Goal: Information Seeking & Learning: Learn about a topic

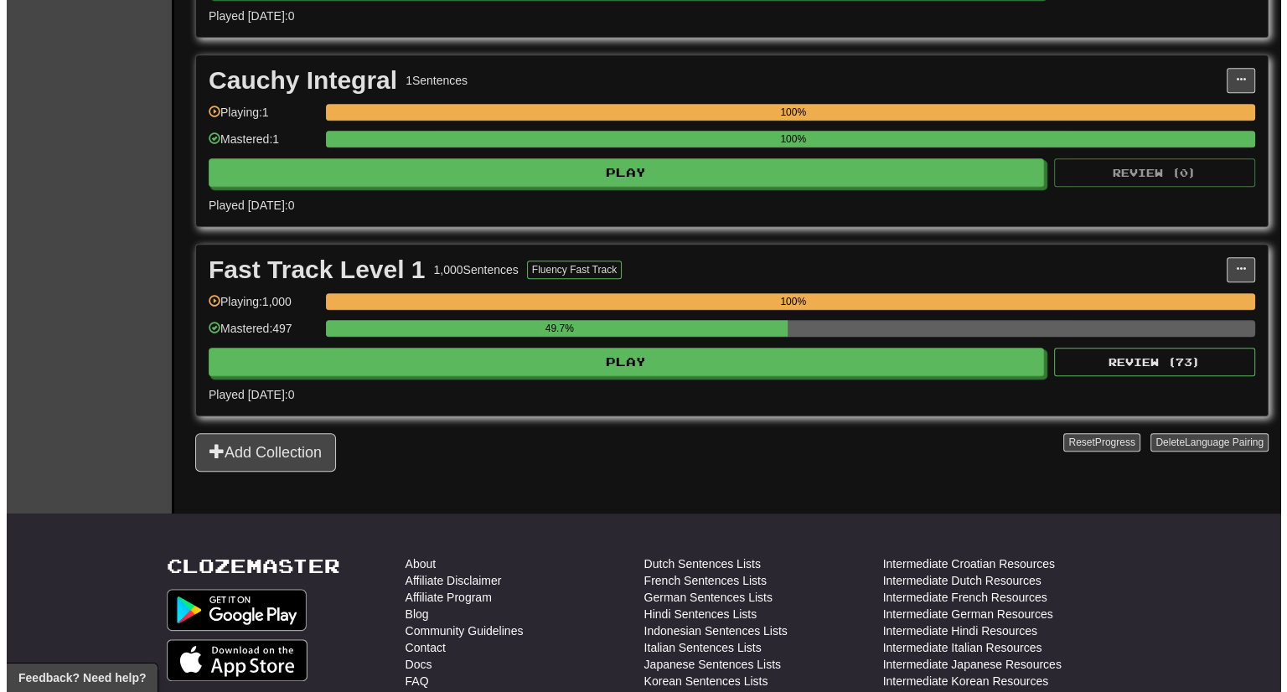
scroll to position [1057, 0]
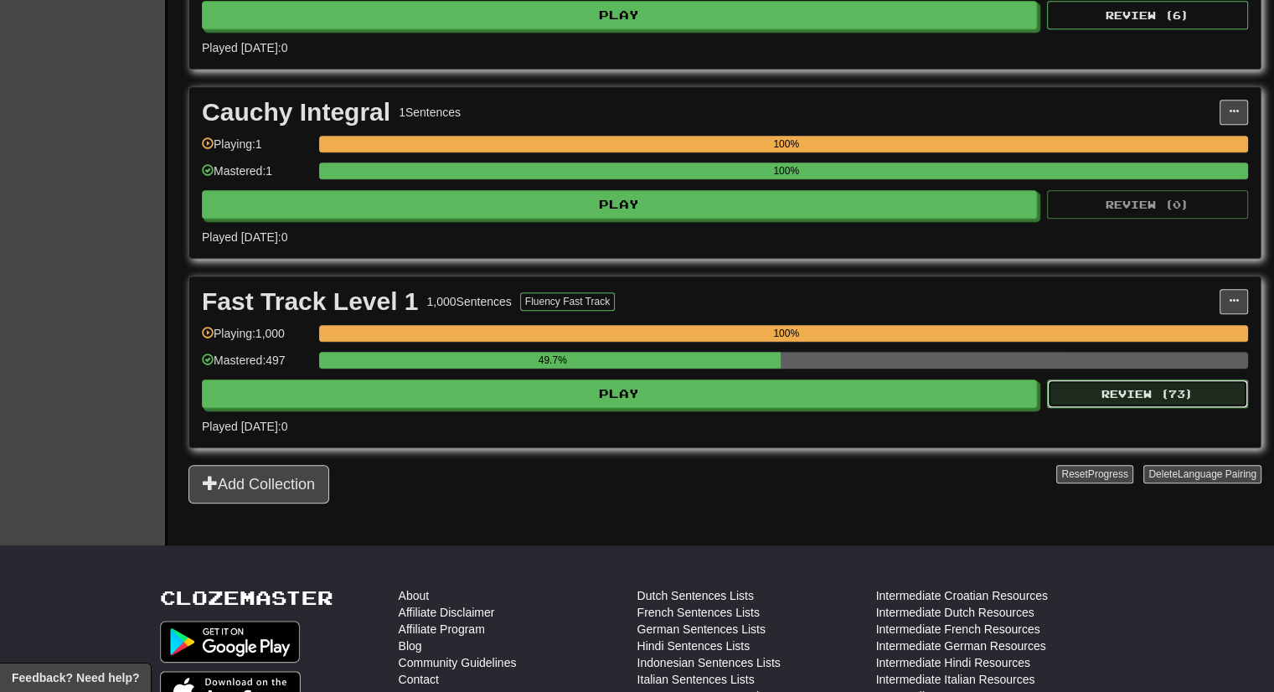
click at [1149, 385] on button "Review ( 73 )" at bounding box center [1147, 393] width 201 height 28
select select "***"
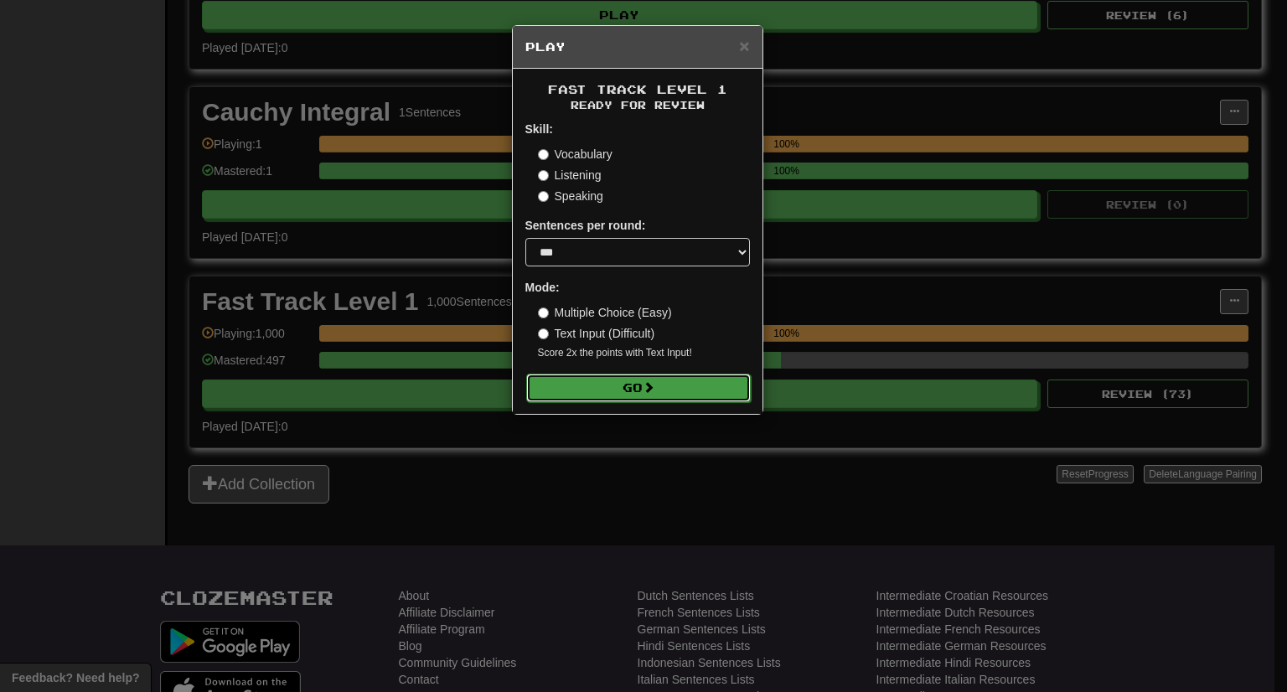
click at [669, 396] on button "Go" at bounding box center [638, 388] width 225 height 28
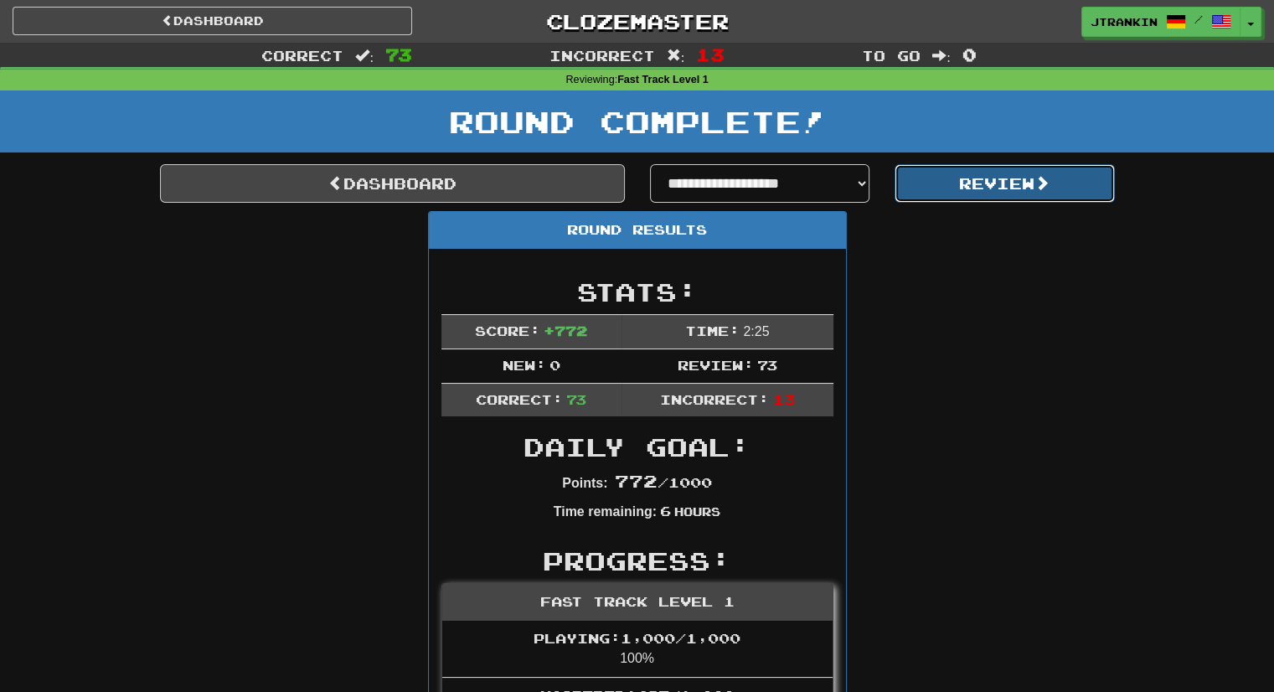
click at [985, 182] on button "Review" at bounding box center [1005, 183] width 220 height 39
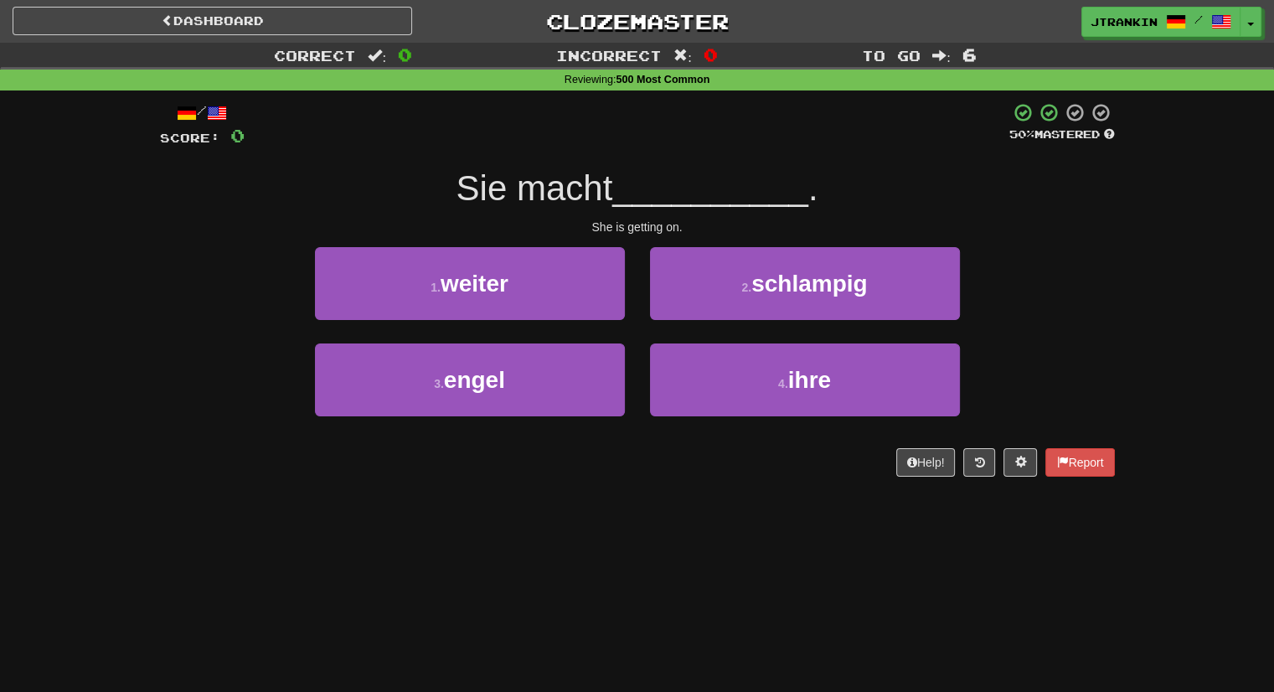
click at [1076, 351] on div "3 . engel 4 . ihre" at bounding box center [637, 391] width 1005 height 96
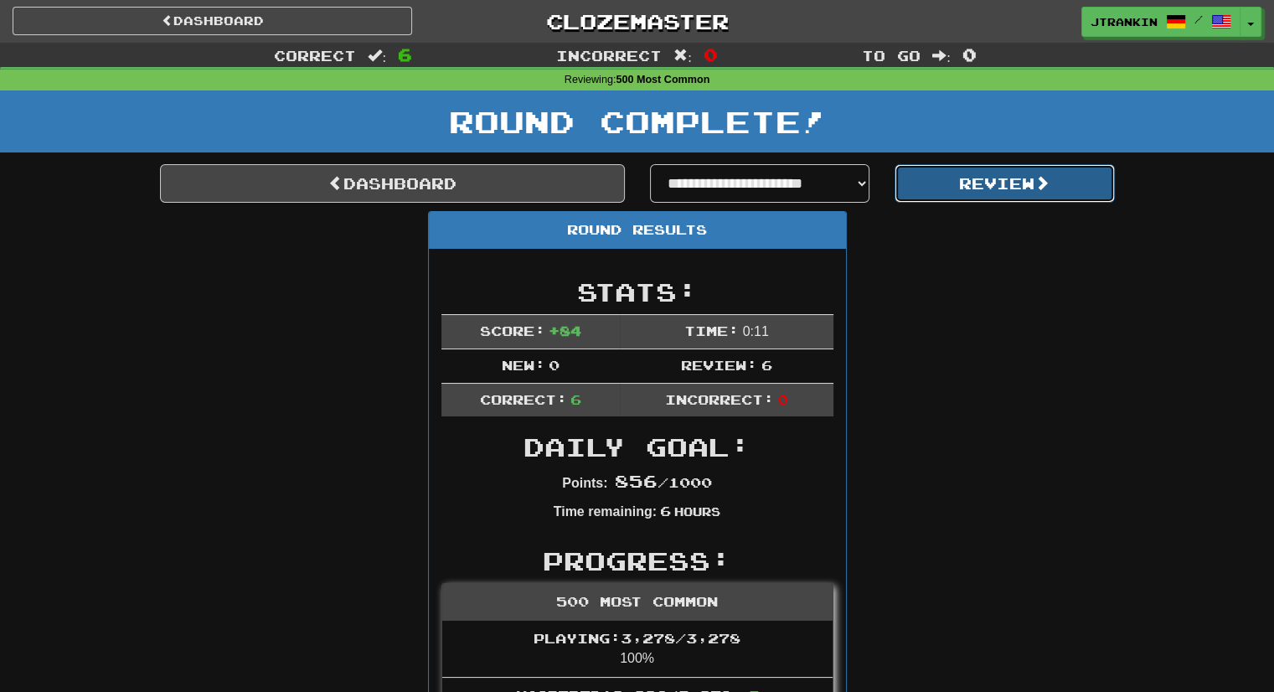
click at [1022, 178] on button "Review" at bounding box center [1005, 183] width 220 height 39
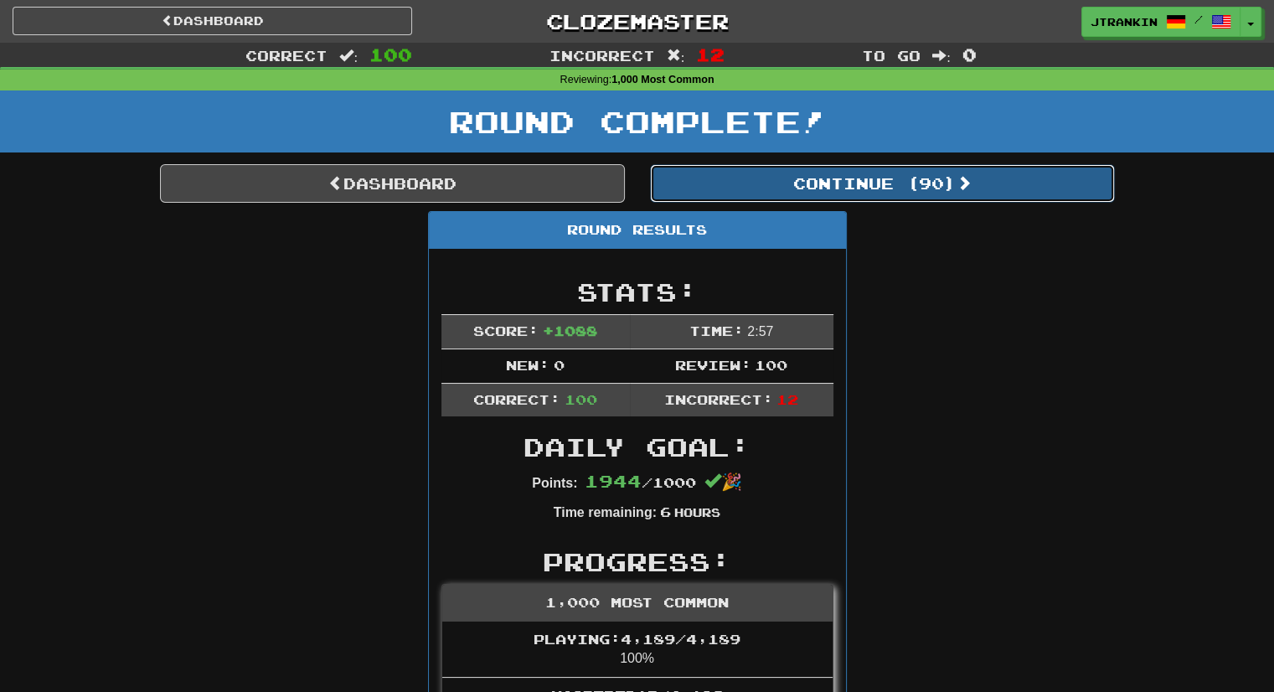
click at [1022, 178] on button "Continue ( 90 )" at bounding box center [882, 183] width 465 height 39
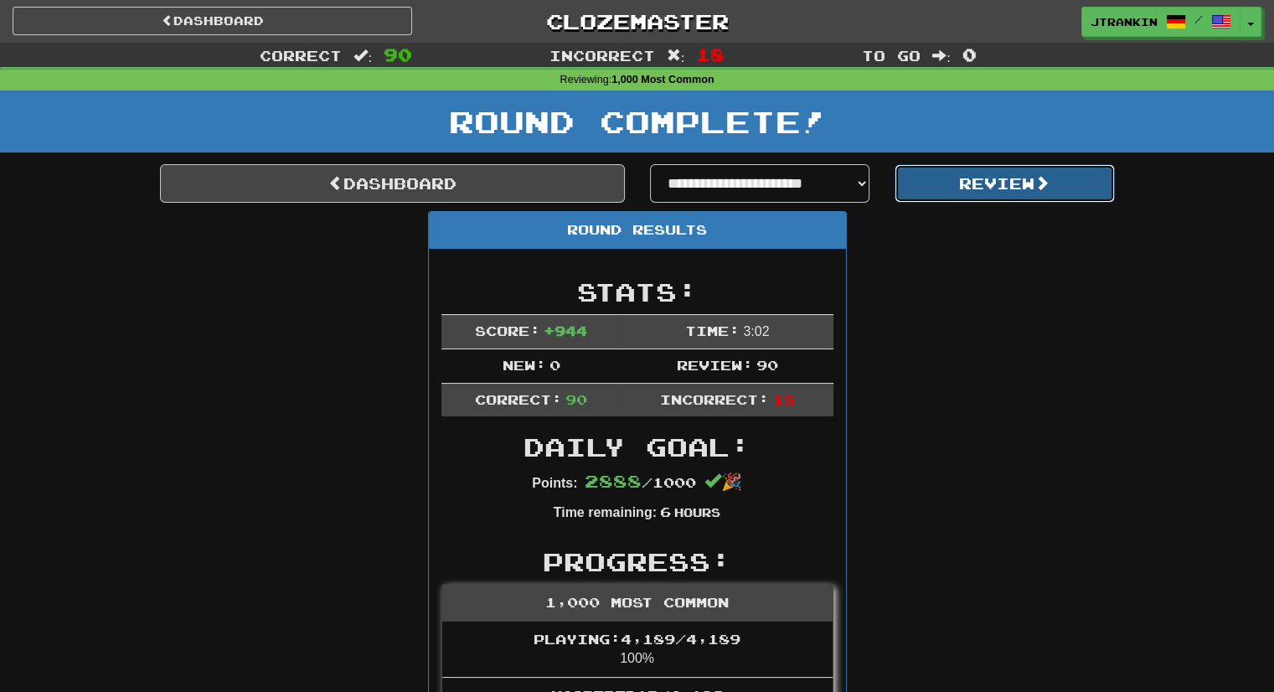
click at [1022, 178] on button "Review" at bounding box center [1005, 183] width 220 height 39
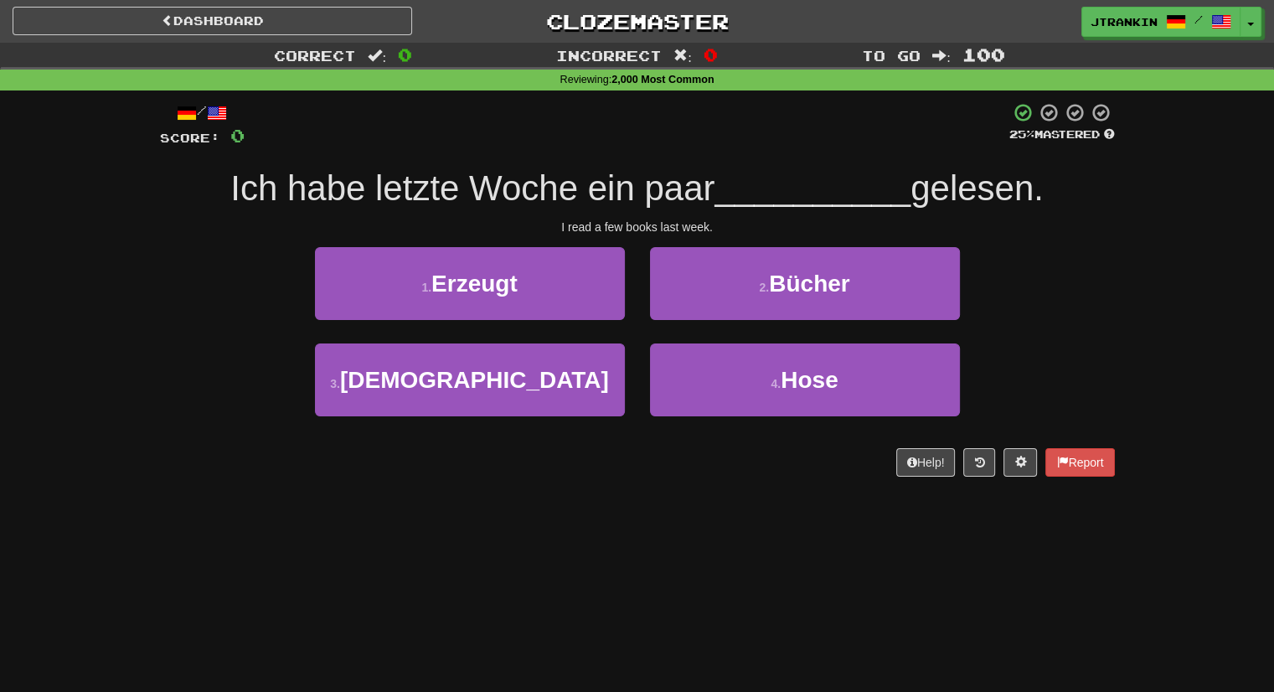
click at [1190, 280] on div "Correct : 0 Incorrect : 0 To go : 100 Reviewing : 2,000 Most Common / Score: 0 …" at bounding box center [637, 271] width 1274 height 457
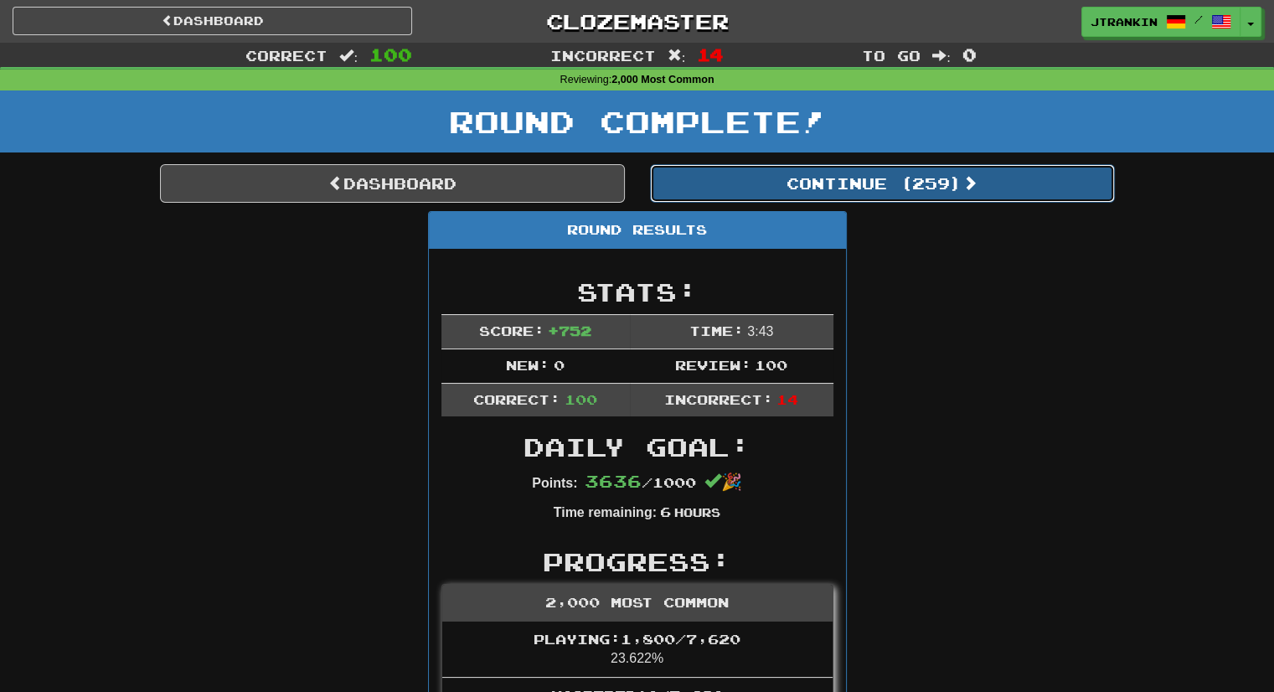
click at [1030, 167] on button "Continue ( 259 )" at bounding box center [882, 183] width 465 height 39
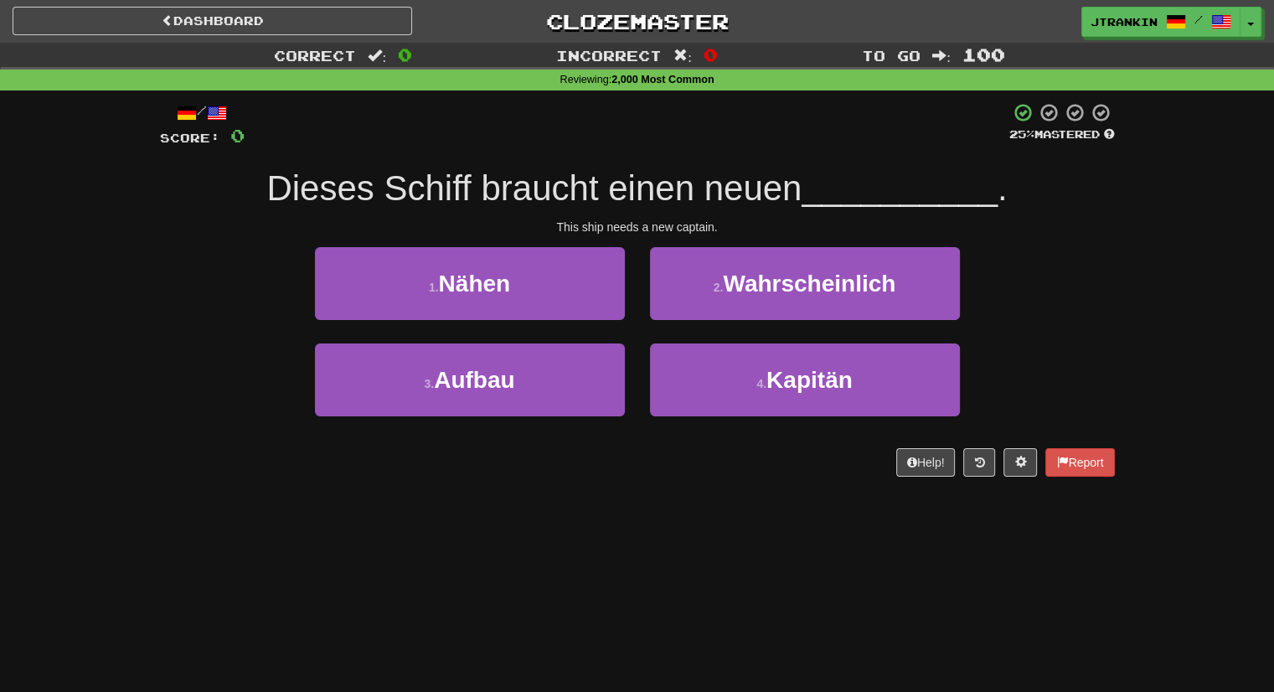
click at [1059, 364] on div "3 . Aufbau 4 . Kapitän" at bounding box center [637, 391] width 1005 height 96
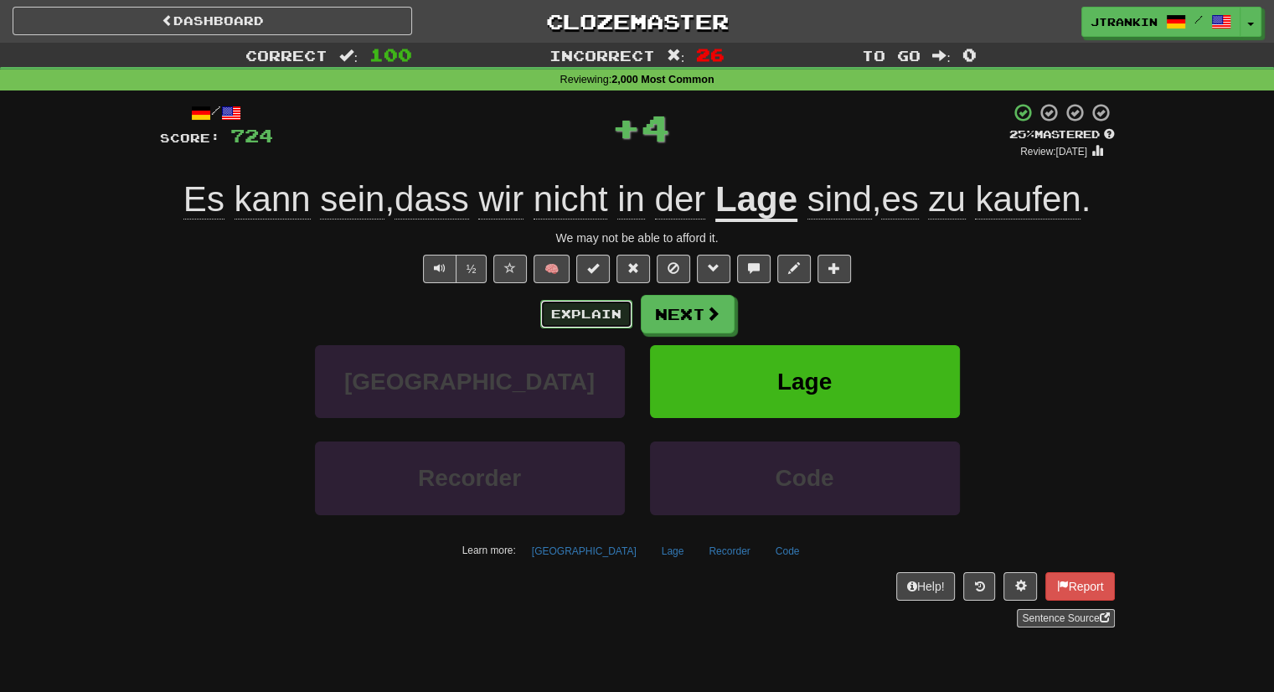
click at [606, 319] on button "Explain" at bounding box center [586, 314] width 92 height 28
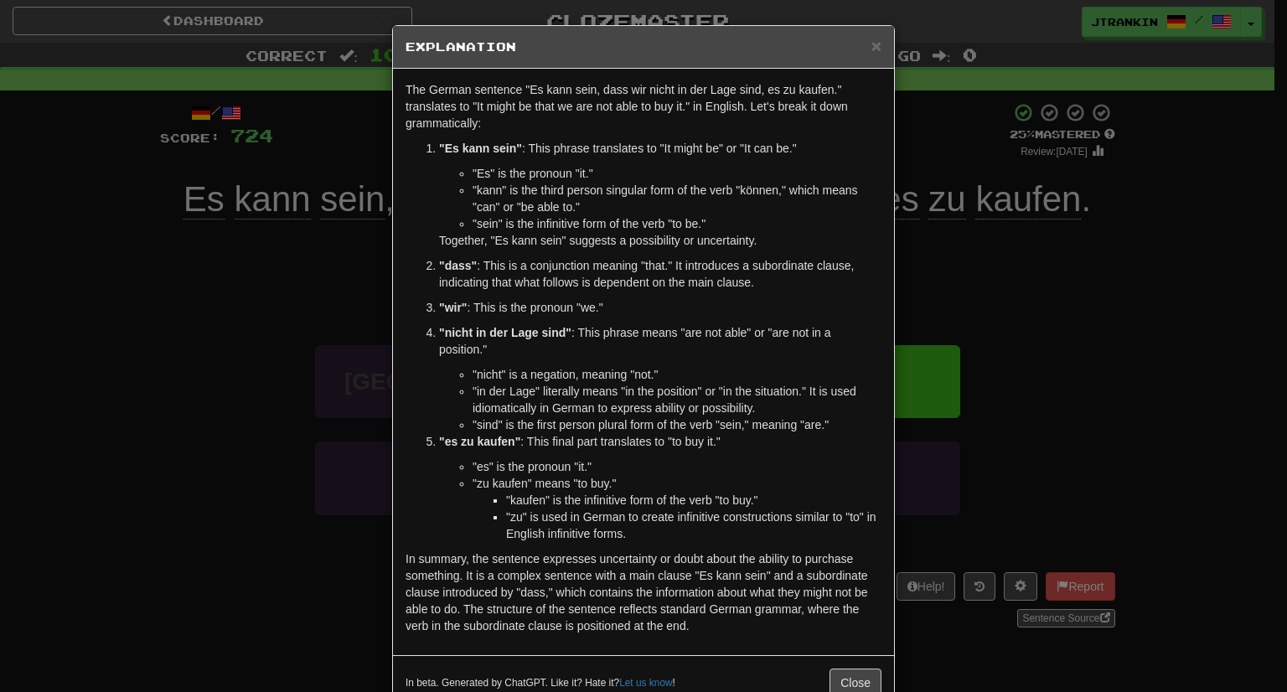
click at [1059, 214] on div "× Explanation The German sentence "Es kann sein, dass wir nicht in der Lage sin…" at bounding box center [643, 346] width 1287 height 692
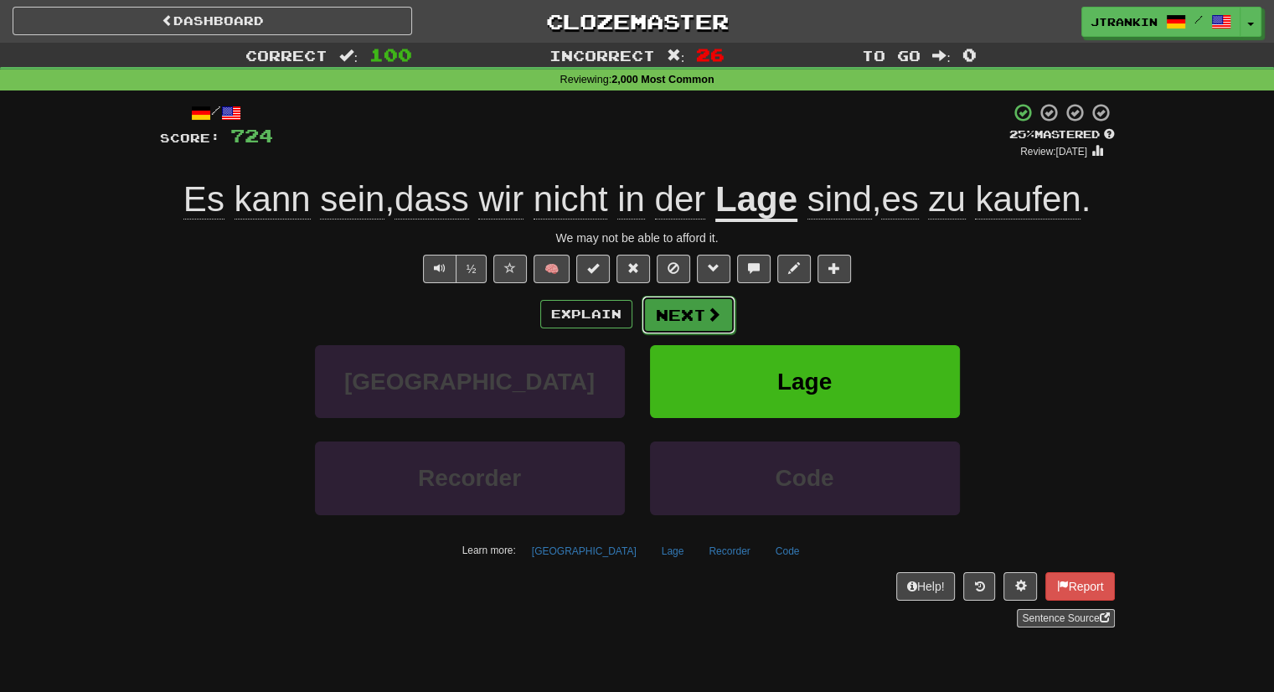
click at [709, 307] on span at bounding box center [713, 314] width 15 height 15
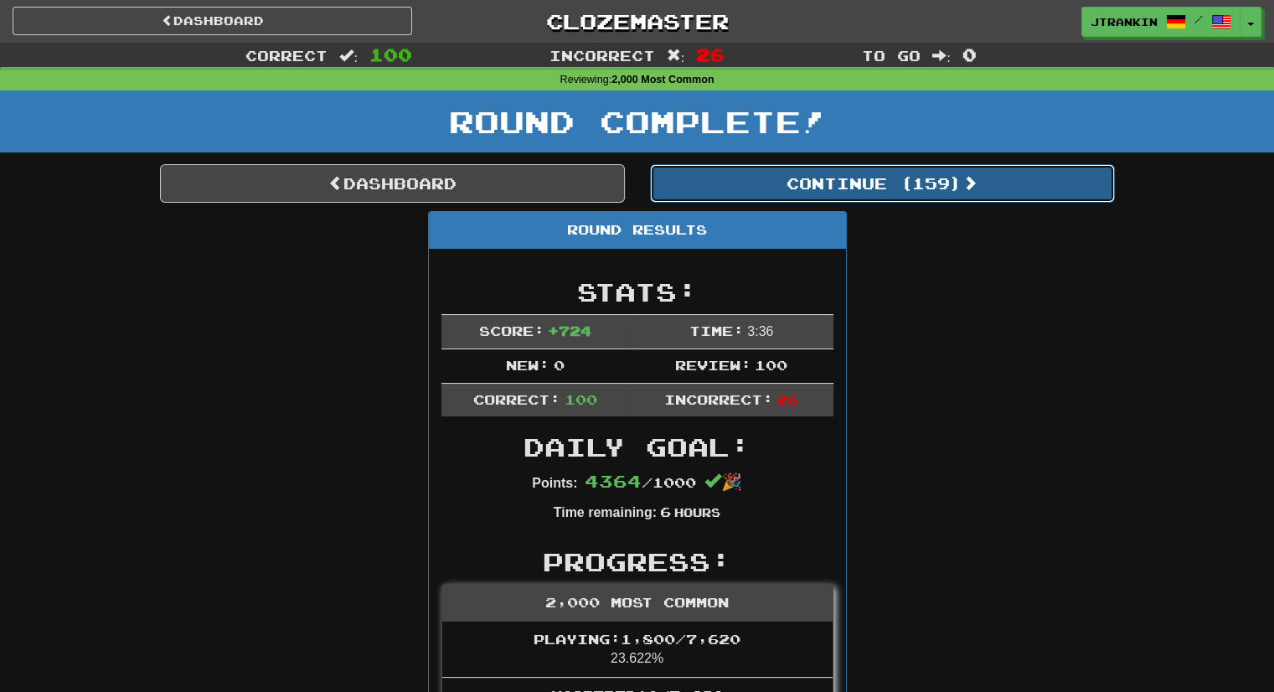
click at [988, 184] on button "Continue ( 159 )" at bounding box center [882, 183] width 465 height 39
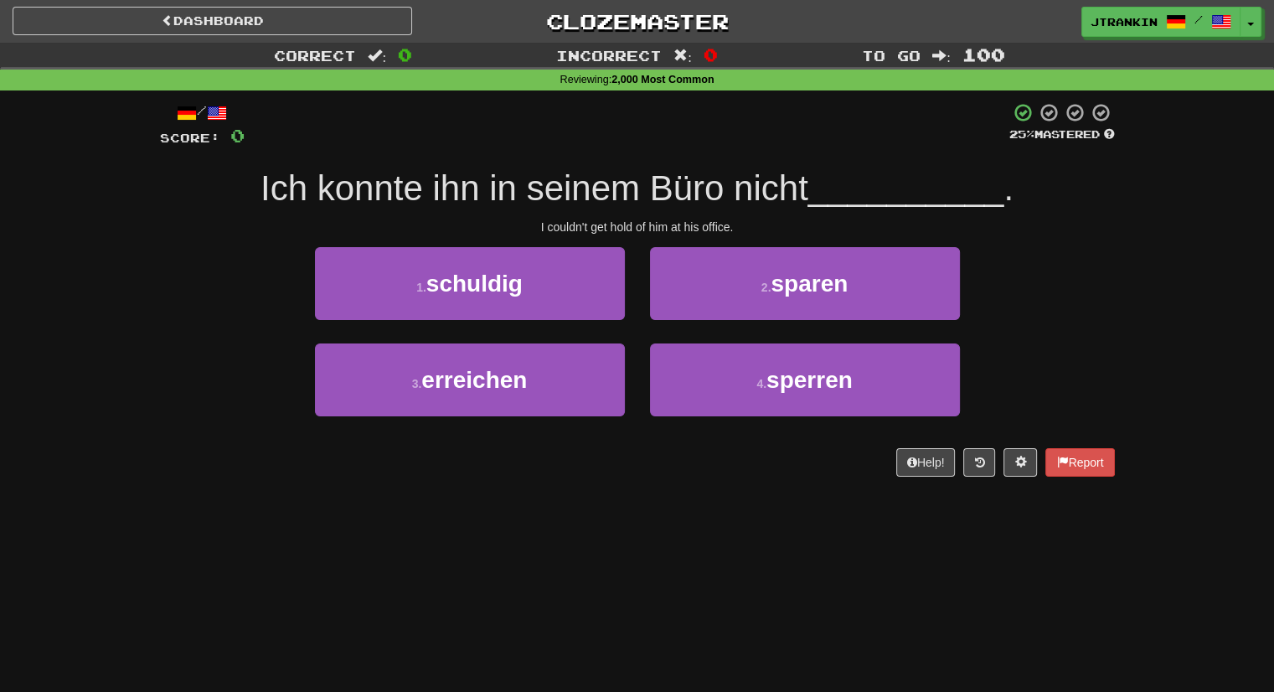
click at [1132, 241] on div "Correct : 0 Incorrect : 0 To go : 100 Reviewing : 2,000 Most Common / Score: 0 …" at bounding box center [637, 271] width 1274 height 457
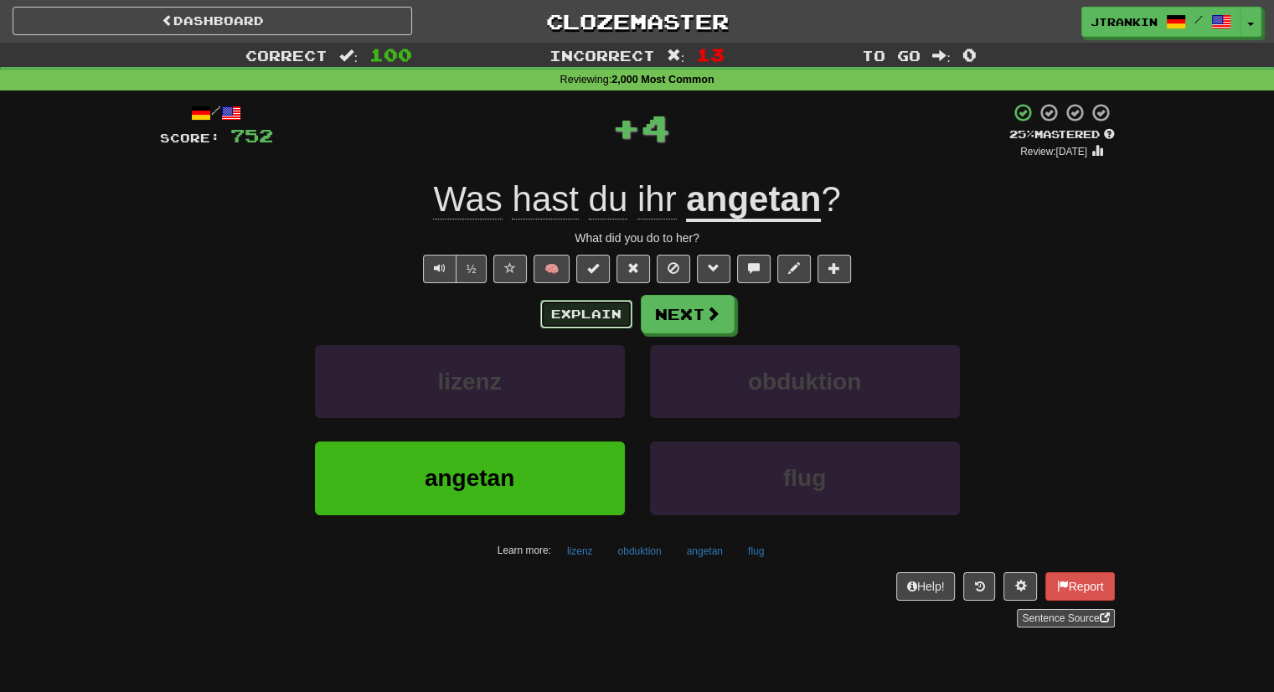
click at [614, 314] on button "Explain" at bounding box center [586, 314] width 92 height 28
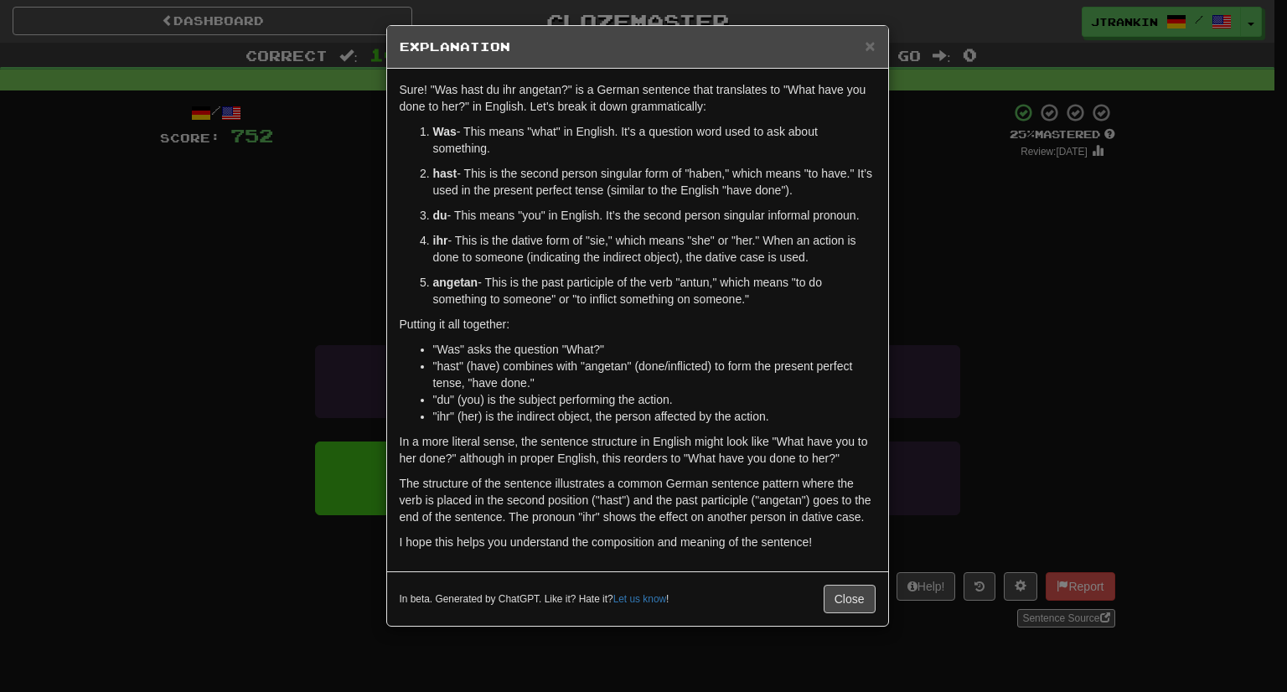
click at [1016, 300] on div "× Explanation Sure! "Was hast du ihr angetan?" is a German sentence that transl…" at bounding box center [643, 346] width 1287 height 692
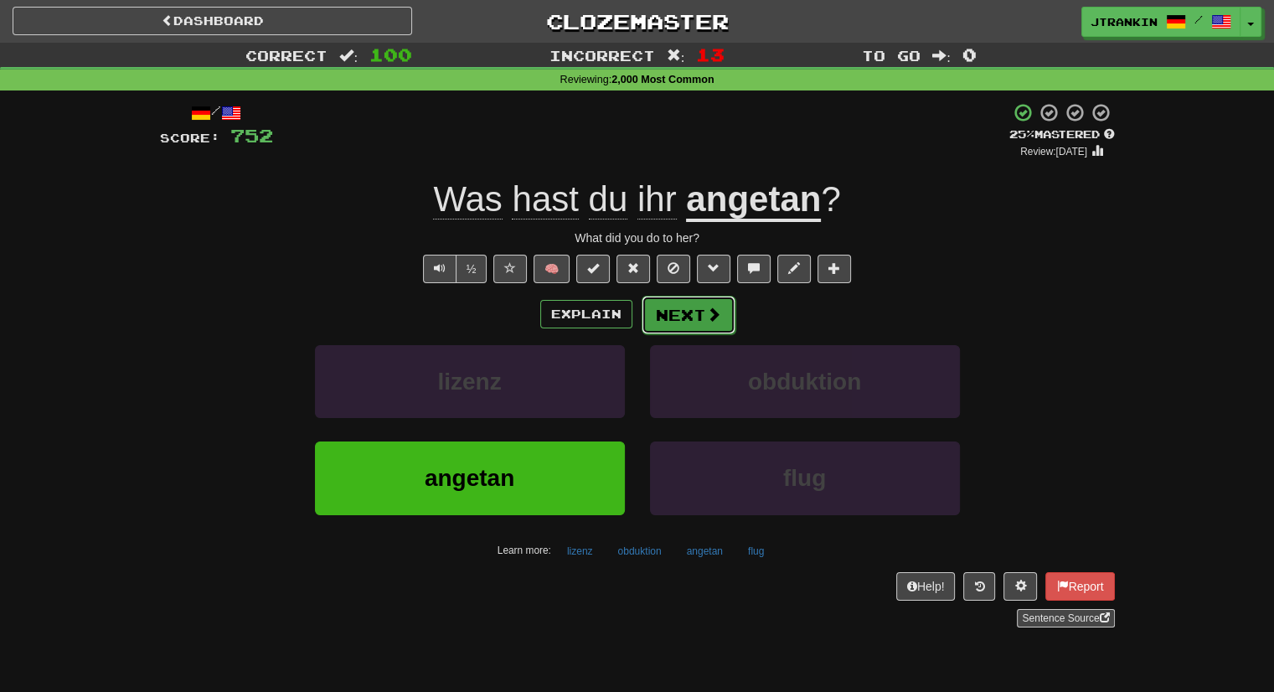
click at [722, 309] on button "Next" at bounding box center [689, 315] width 94 height 39
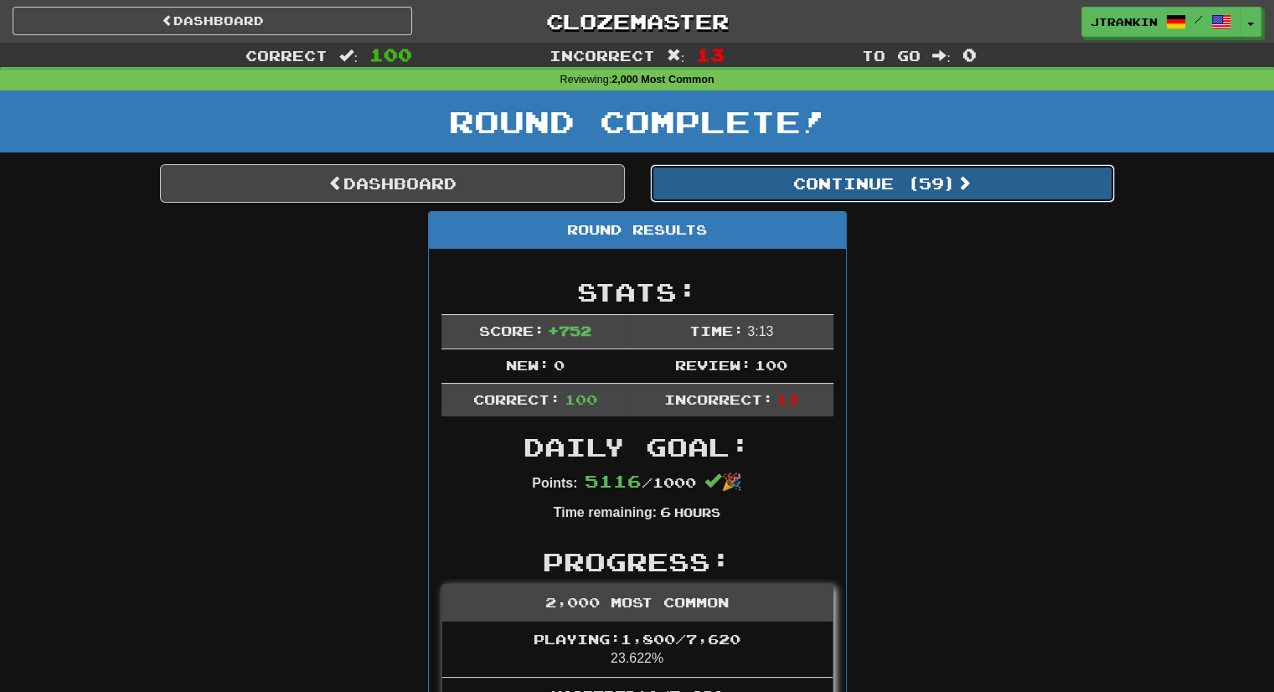
click at [952, 192] on button "Continue ( 59 )" at bounding box center [882, 183] width 465 height 39
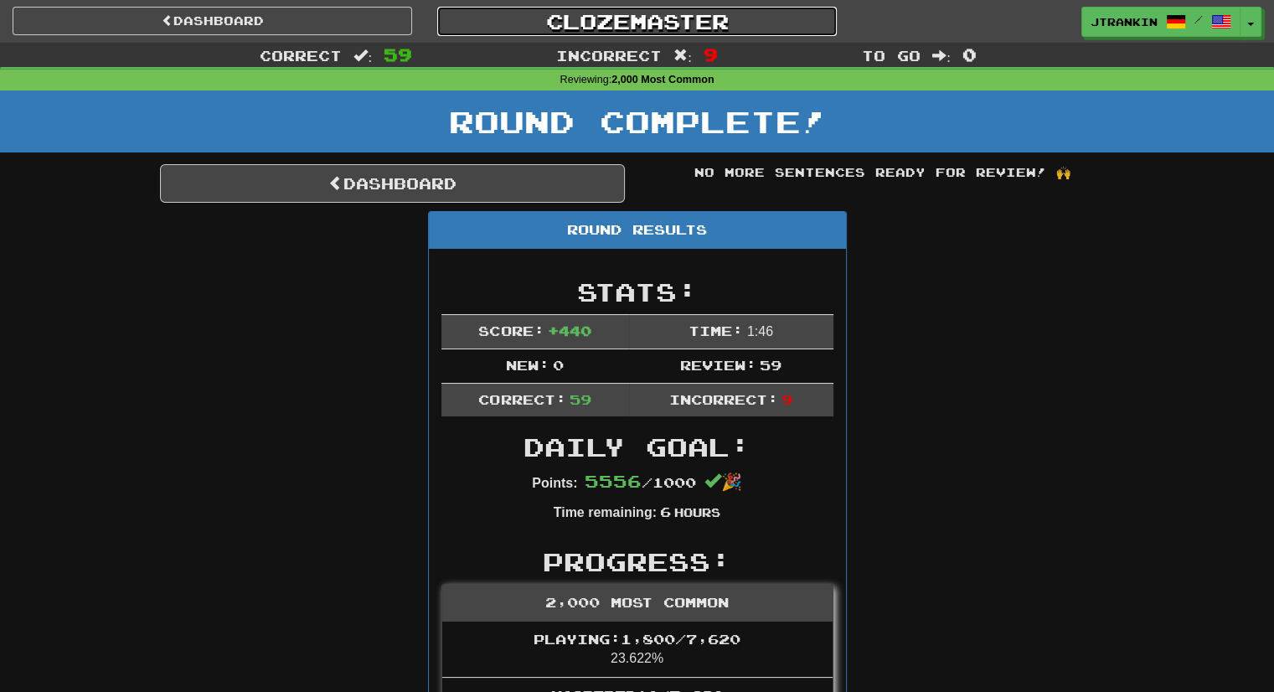
click at [729, 13] on link "Clozemaster" at bounding box center [637, 21] width 400 height 29
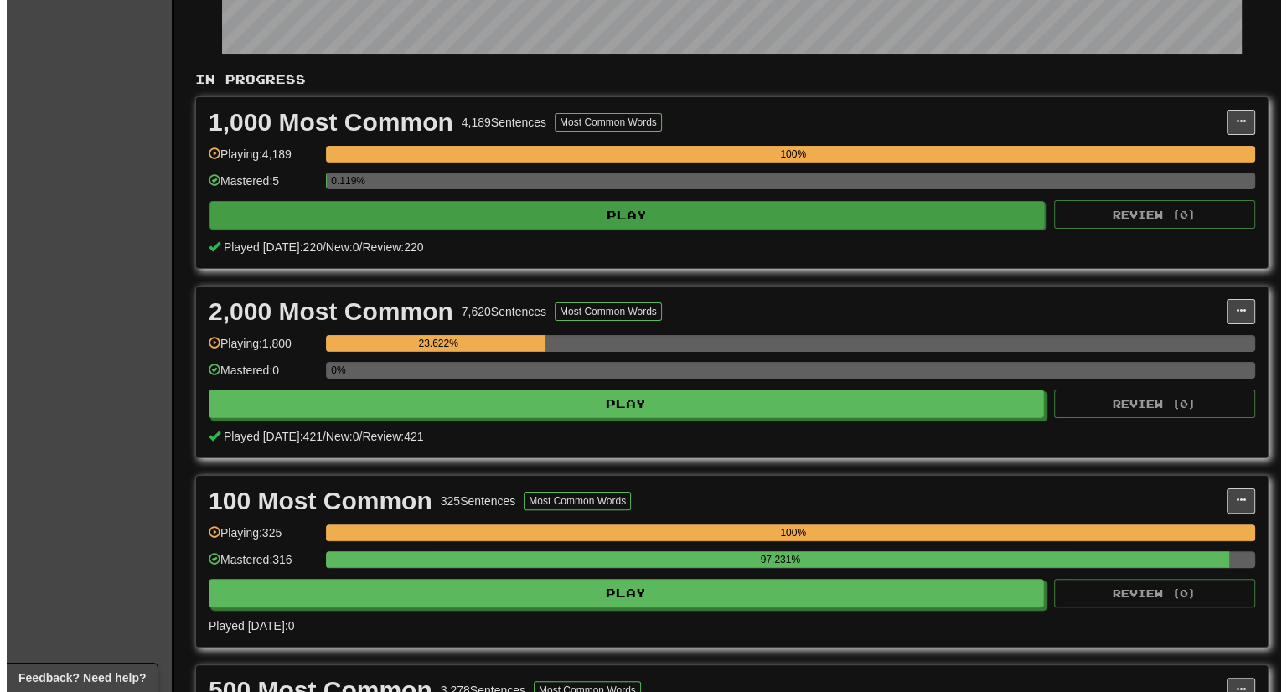
scroll to position [298, 0]
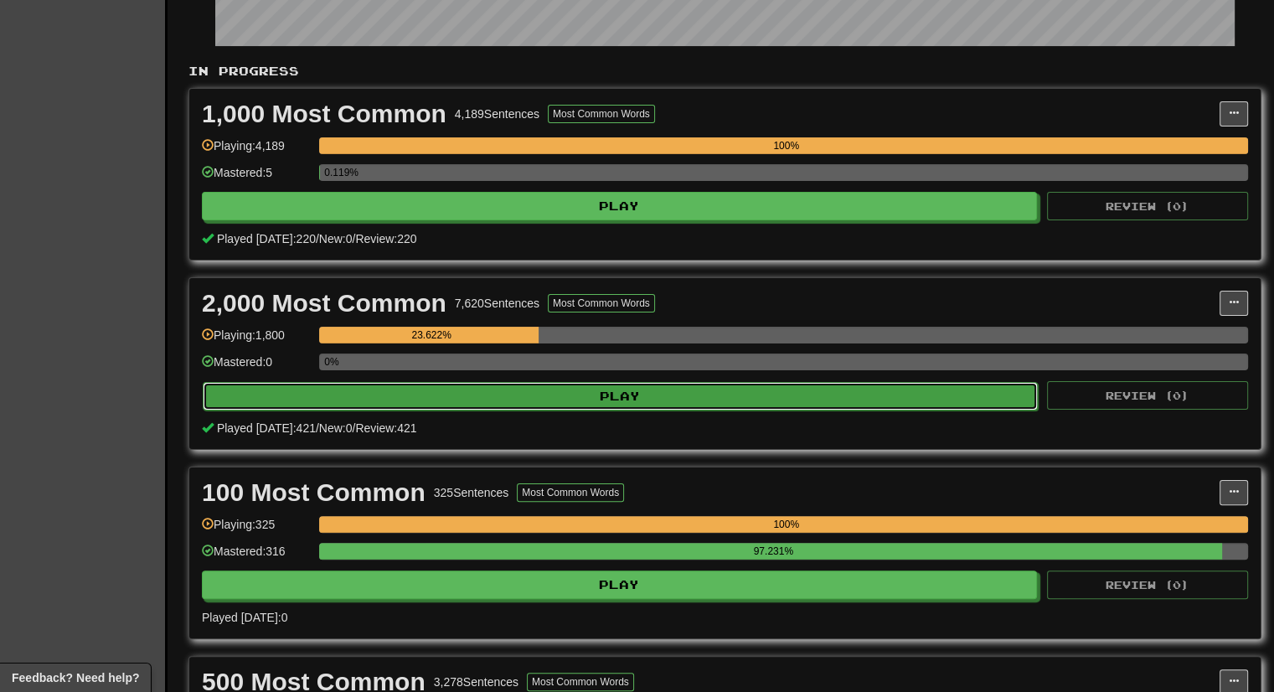
click at [744, 392] on button "Play" at bounding box center [620, 396] width 835 height 28
select select "***"
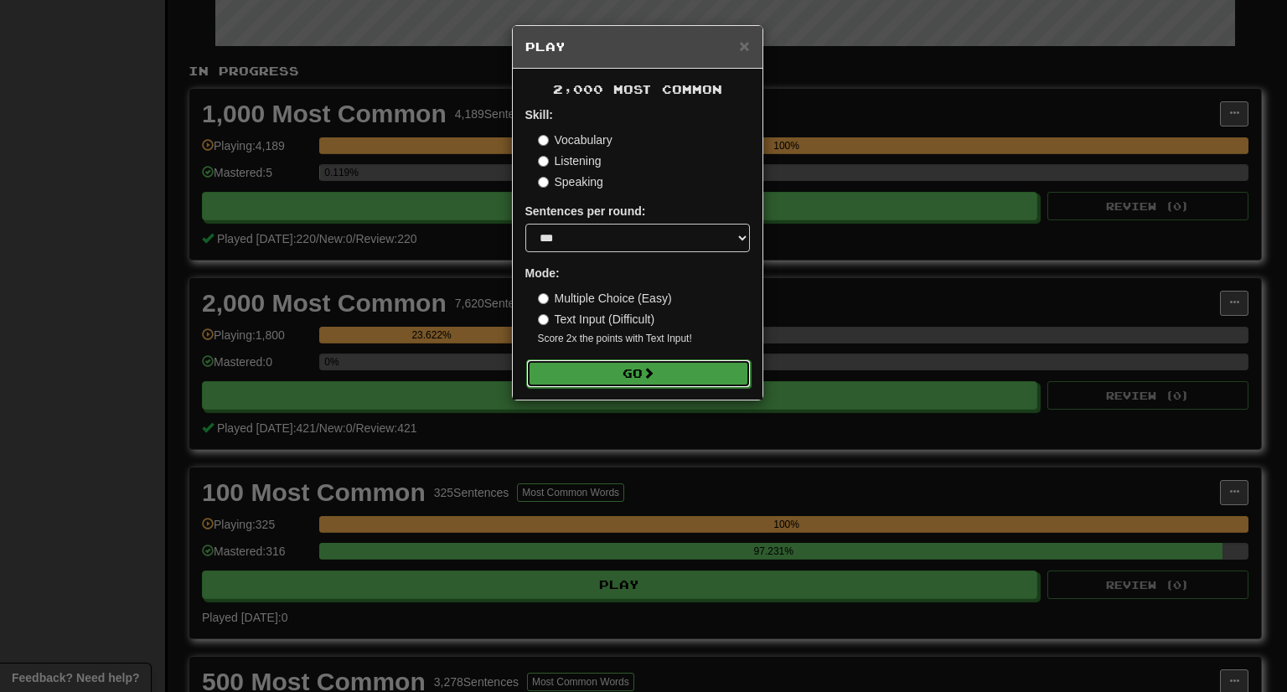
click at [702, 366] on button "Go" at bounding box center [638, 373] width 225 height 28
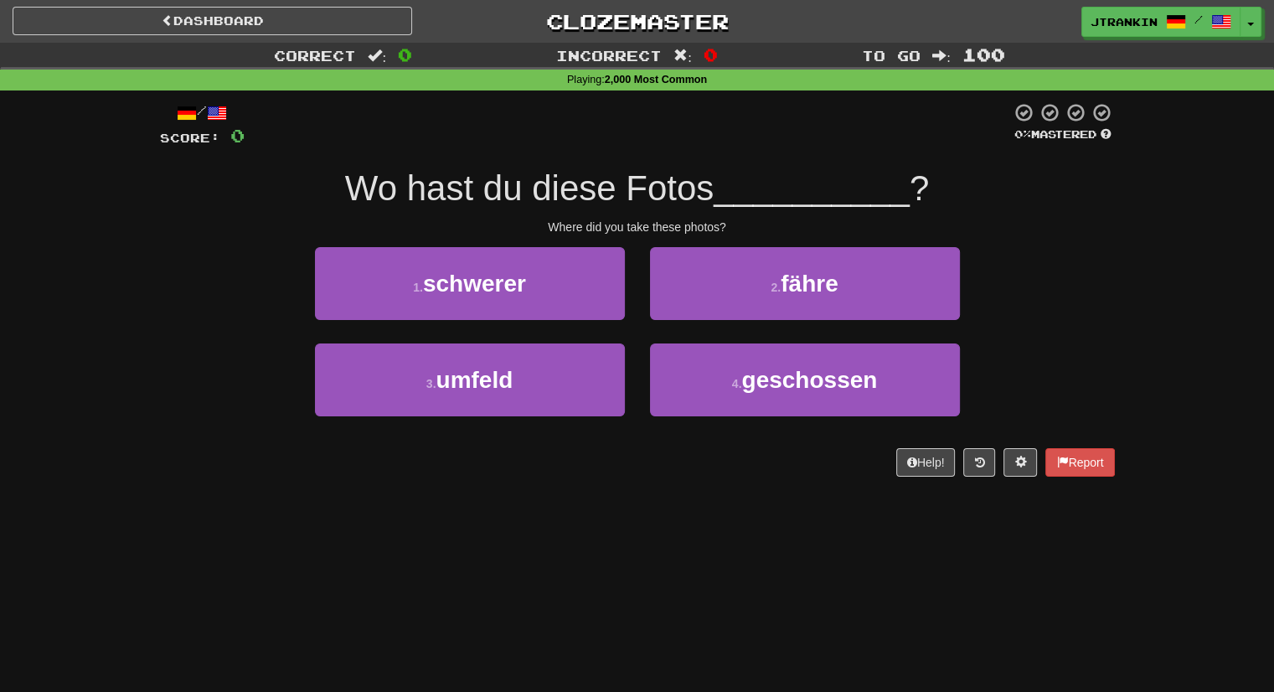
click at [1062, 328] on div "1 . schwerer 2 . fähre" at bounding box center [637, 295] width 1005 height 96
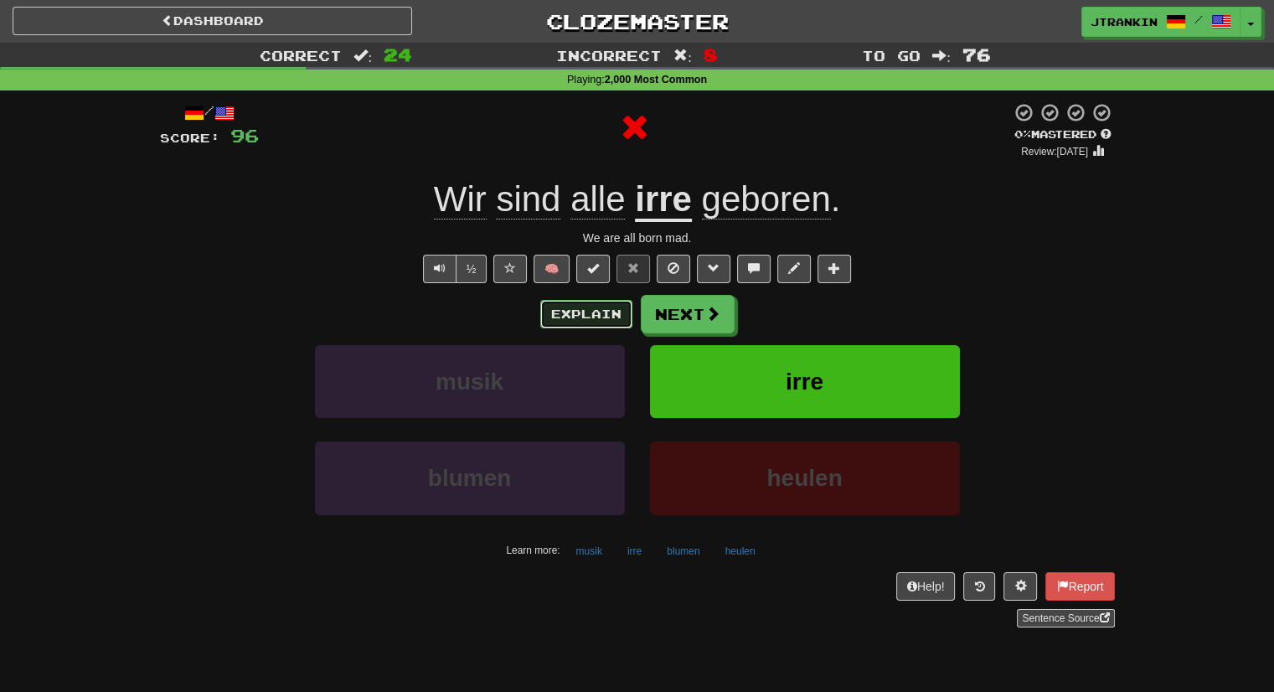
click at [606, 310] on button "Explain" at bounding box center [586, 314] width 92 height 28
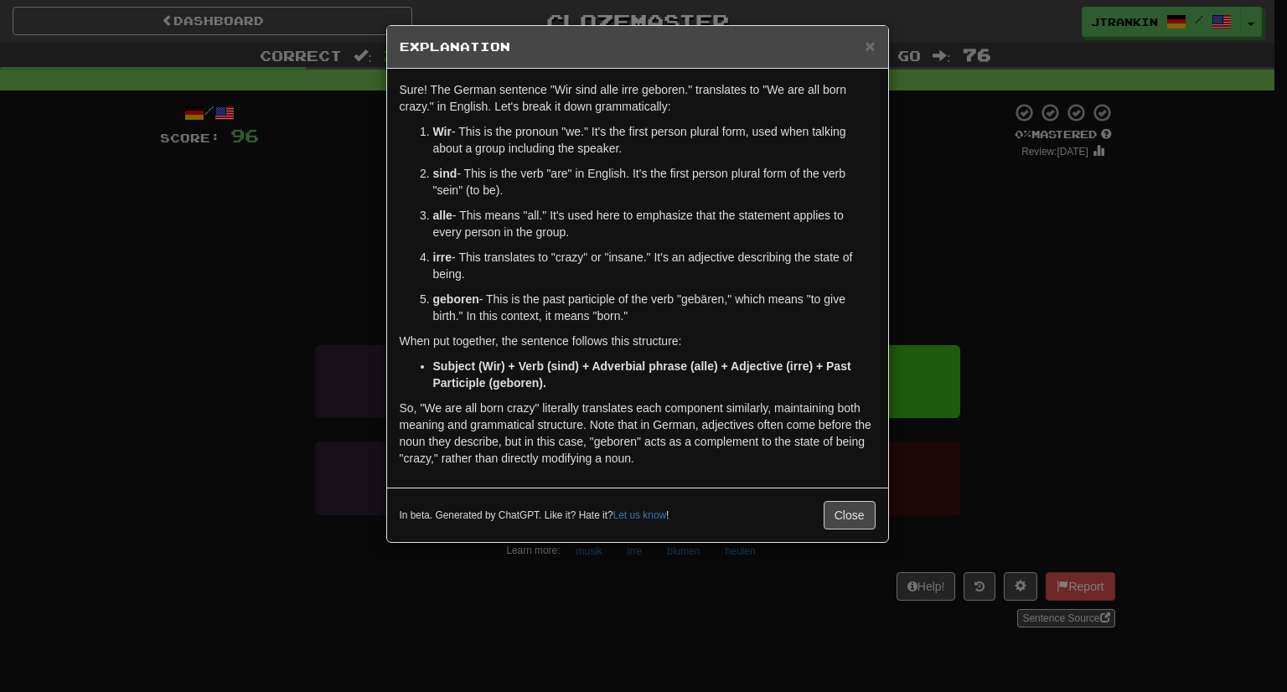
click at [1002, 299] on div "× Explanation Sure! The German sentence "Wir sind alle irre geboren." translate…" at bounding box center [643, 346] width 1287 height 692
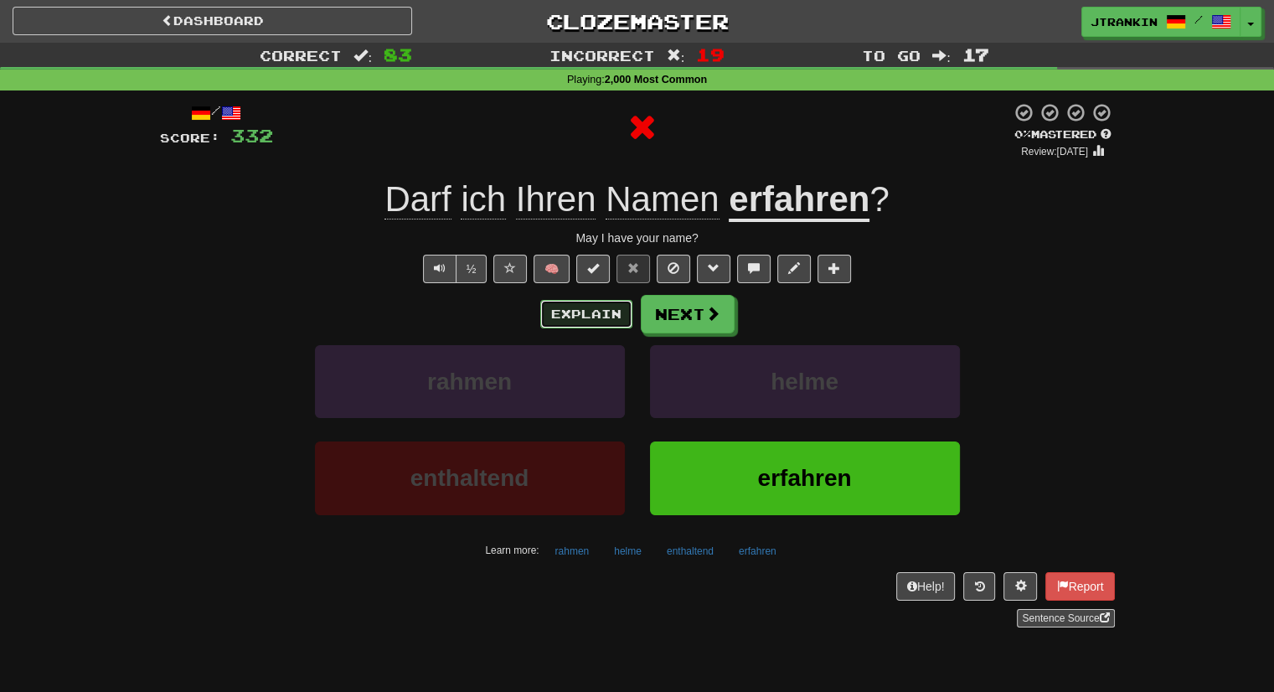
click at [613, 318] on button "Explain" at bounding box center [586, 314] width 92 height 28
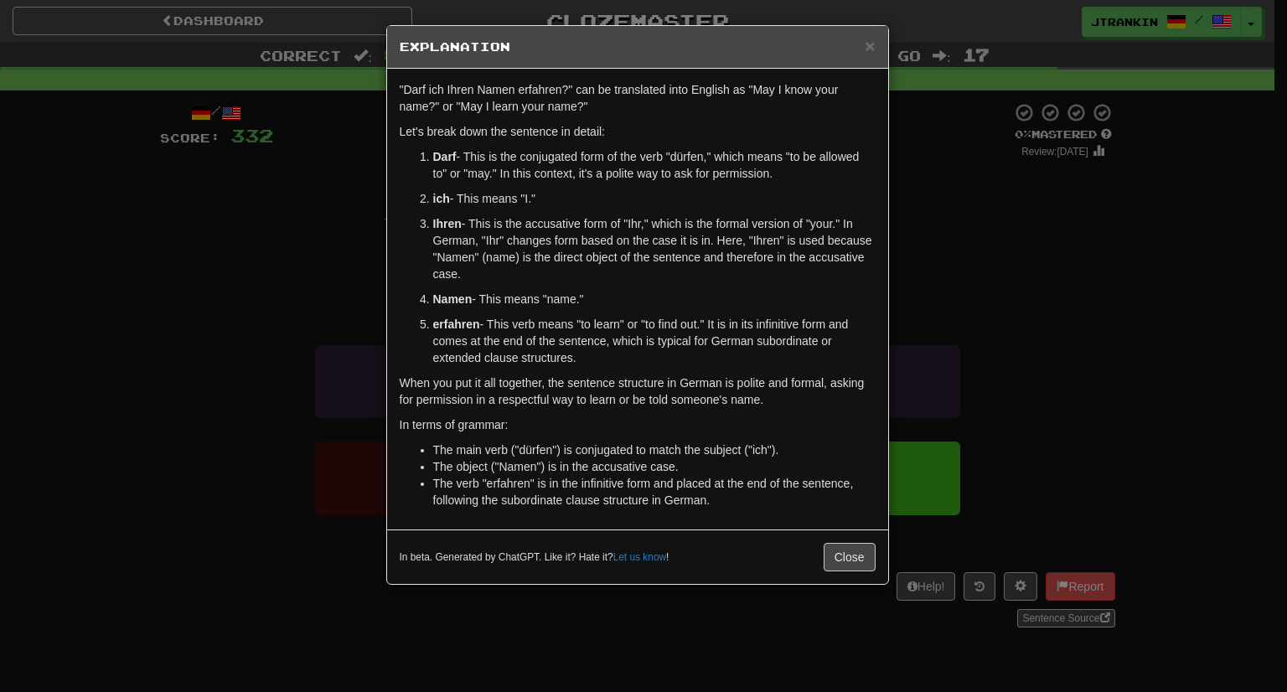
click at [1015, 316] on div "× Explanation "Darf ich Ihren Namen erfahren?" can be translated into English a…" at bounding box center [643, 346] width 1287 height 692
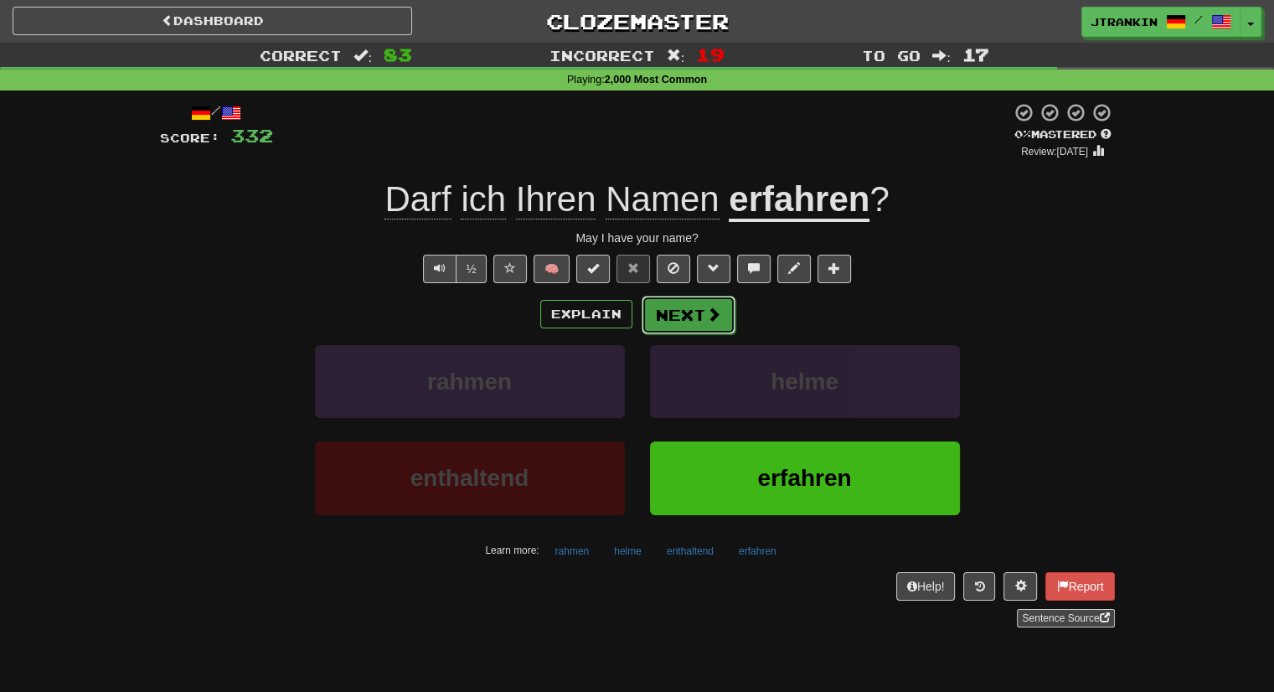
click at [680, 306] on button "Next" at bounding box center [689, 315] width 94 height 39
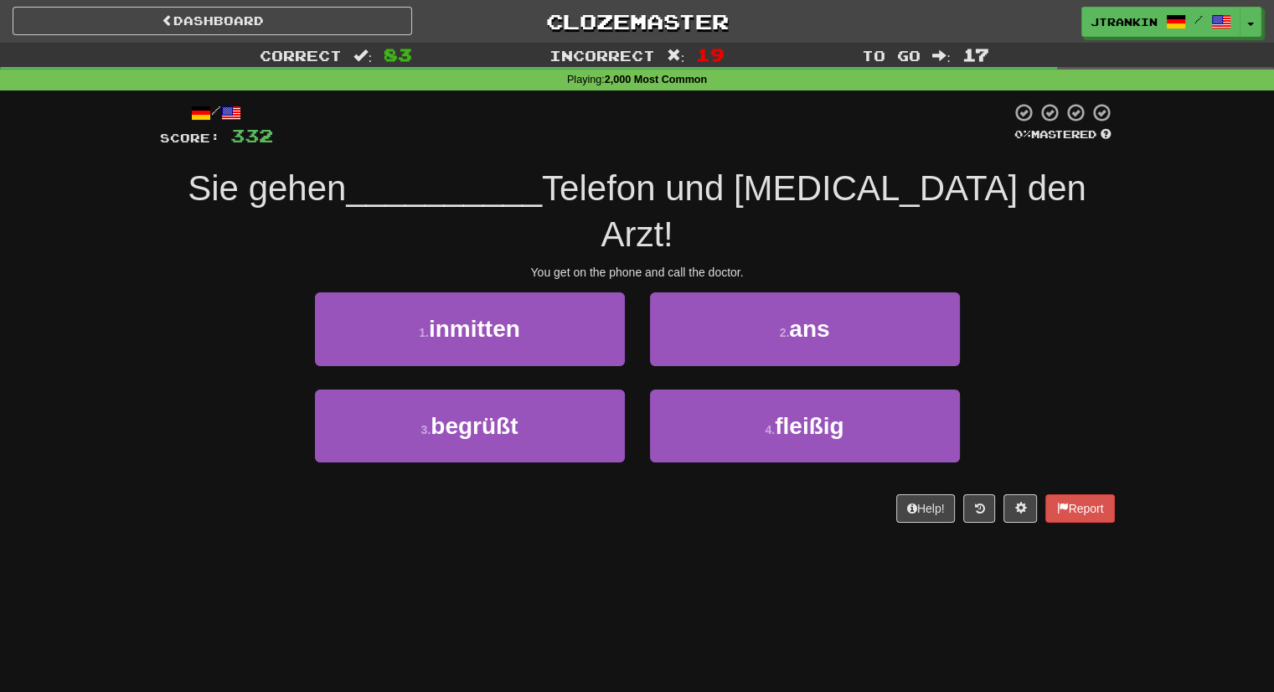
click at [1104, 308] on div "1 . inmitten 2 . ans" at bounding box center [637, 340] width 1005 height 96
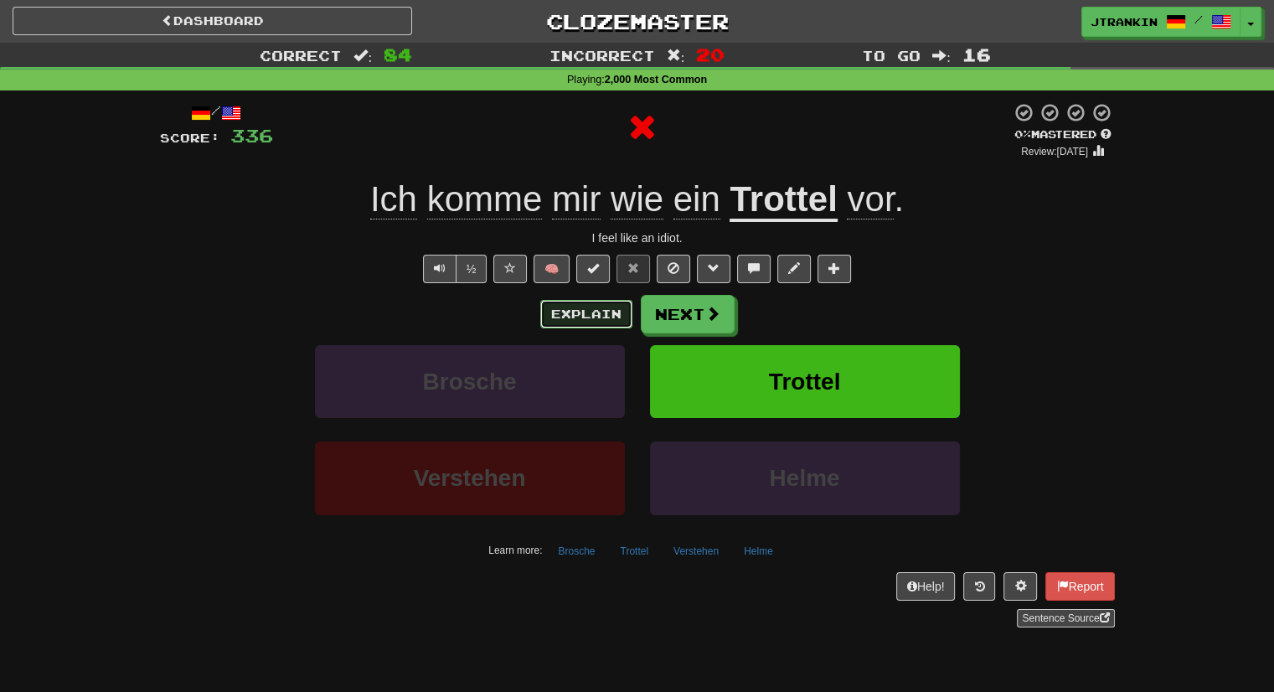
click at [616, 310] on button "Explain" at bounding box center [586, 314] width 92 height 28
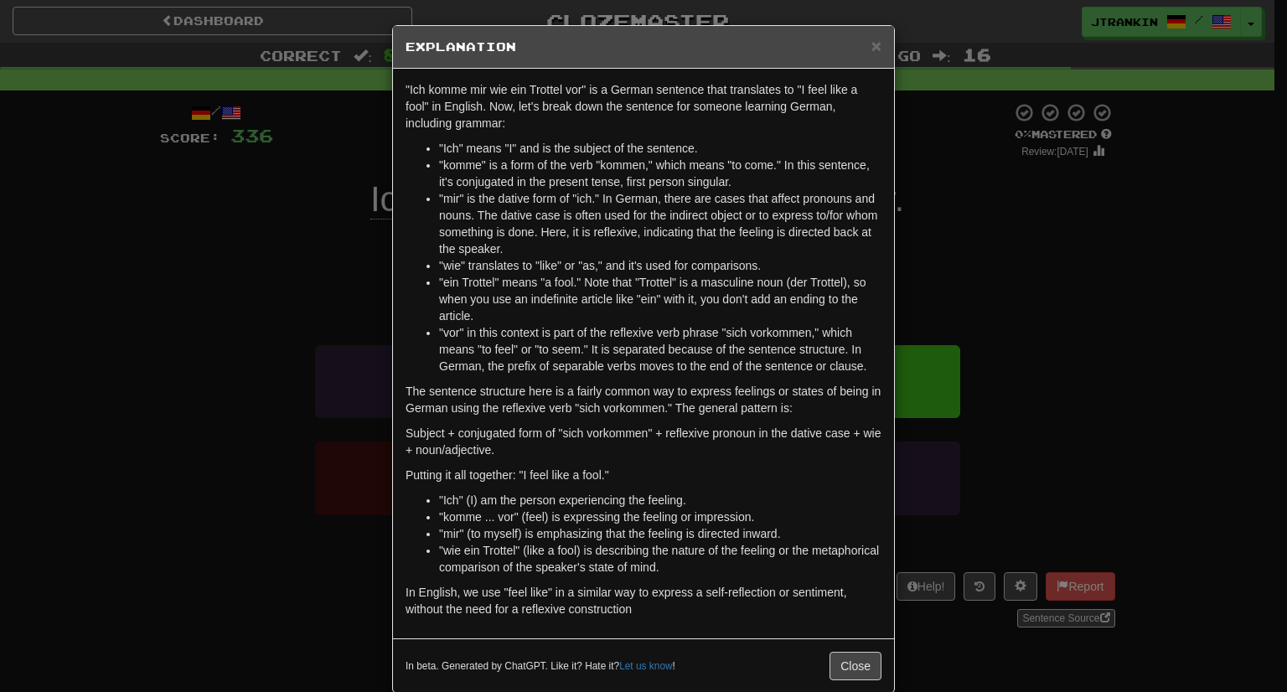
click at [941, 405] on div "× Explanation "Ich komme mir wie ein Trottel vor" is a German sentence that tra…" at bounding box center [643, 346] width 1287 height 692
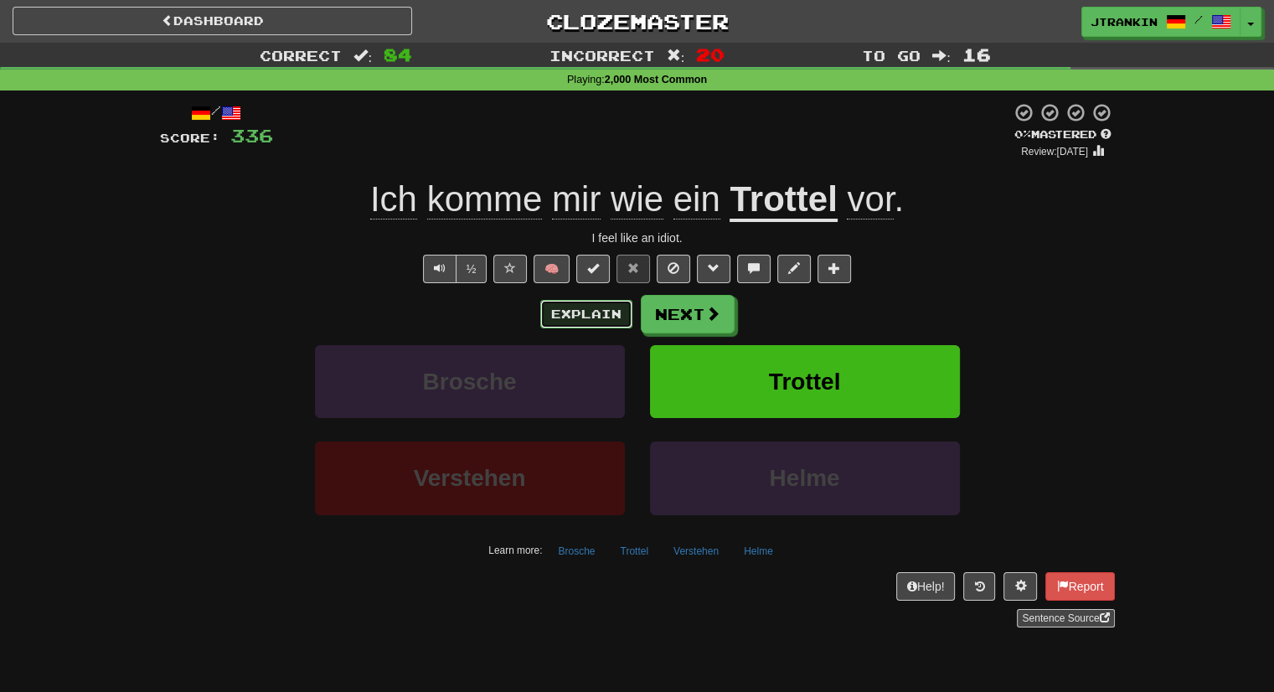
click at [578, 302] on button "Explain" at bounding box center [586, 314] width 92 height 28
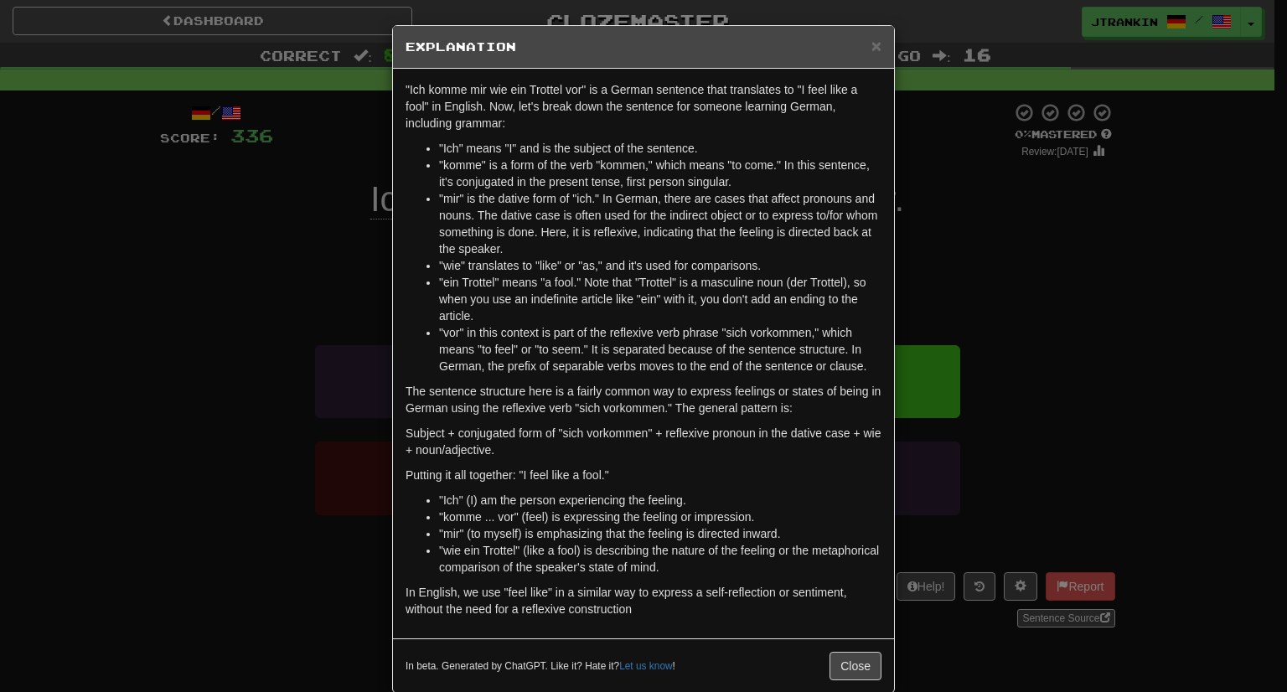
click at [885, 317] on div ""Ich komme mir wie ein Trottel vor" is a German sentence that translates to "I …" at bounding box center [643, 354] width 501 height 570
click at [932, 313] on div "× Explanation "Ich komme mir wie ein Trottel vor" is a German sentence that tra…" at bounding box center [643, 346] width 1287 height 692
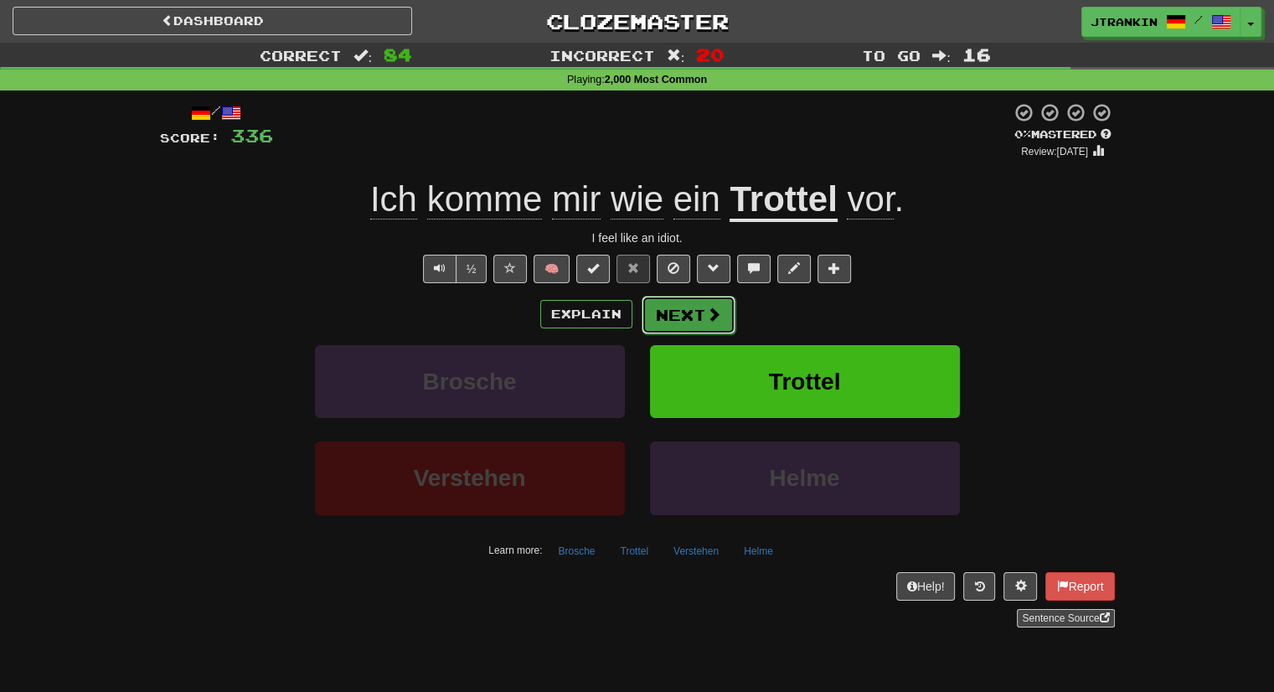
click at [672, 296] on button "Next" at bounding box center [689, 315] width 94 height 39
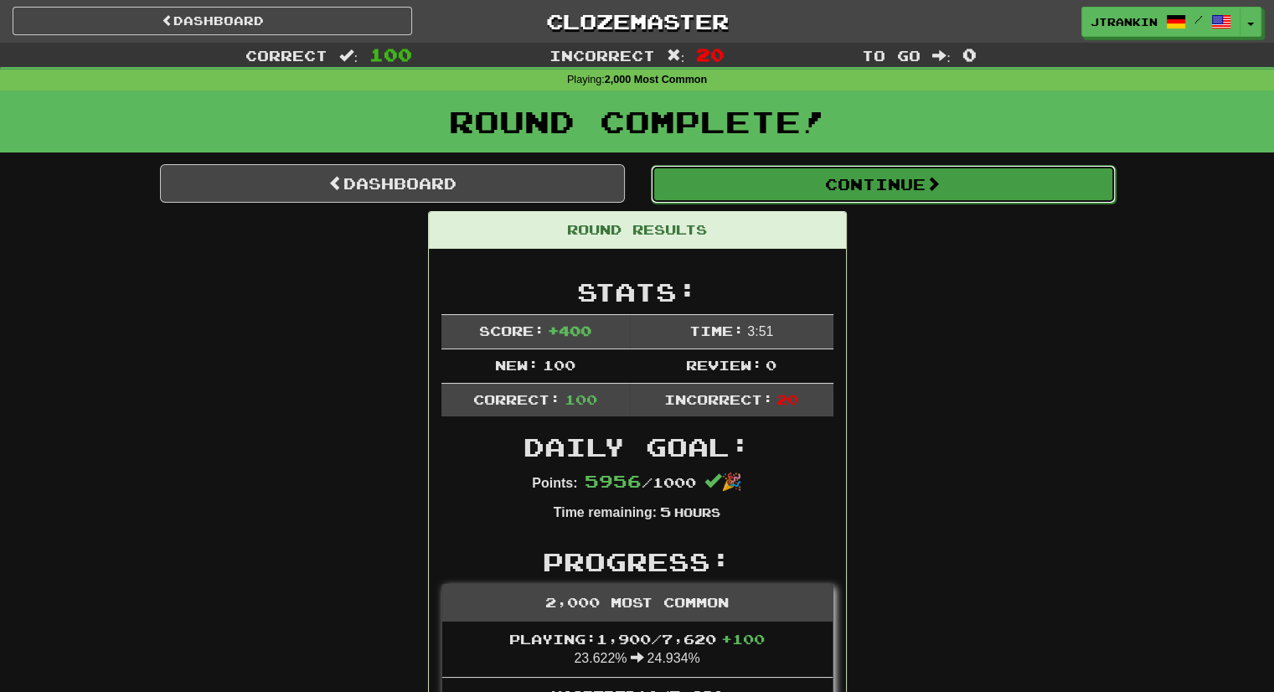
click at [1032, 182] on button "Continue" at bounding box center [883, 184] width 465 height 39
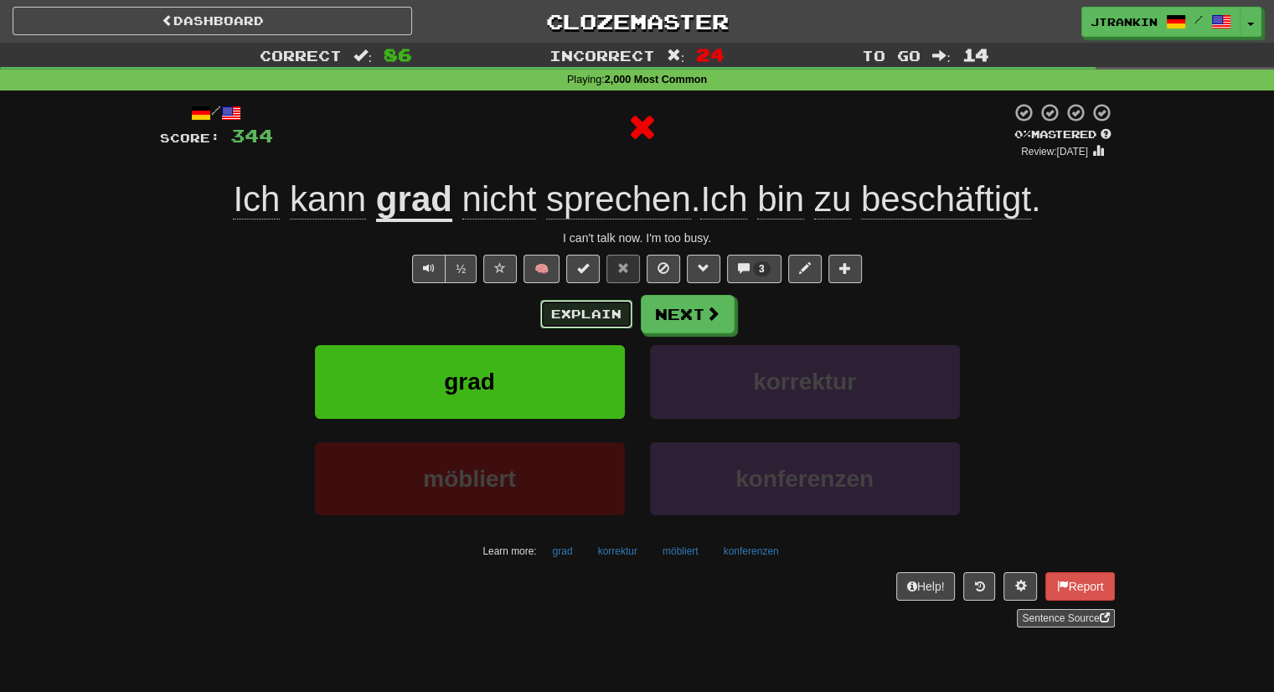
click at [585, 315] on button "Explain" at bounding box center [586, 314] width 92 height 28
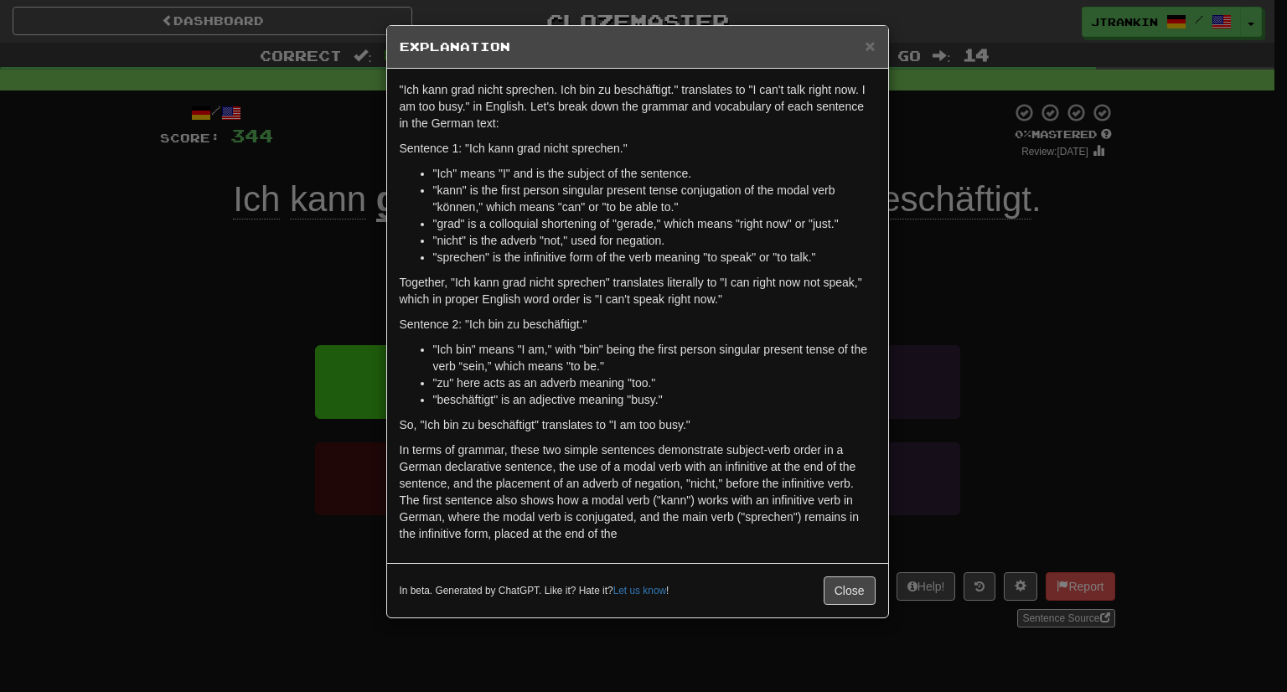
click at [981, 302] on div "× Explanation "Ich kann grad nicht sprechen. Ich bin zu beschäftigt." translate…" at bounding box center [643, 346] width 1287 height 692
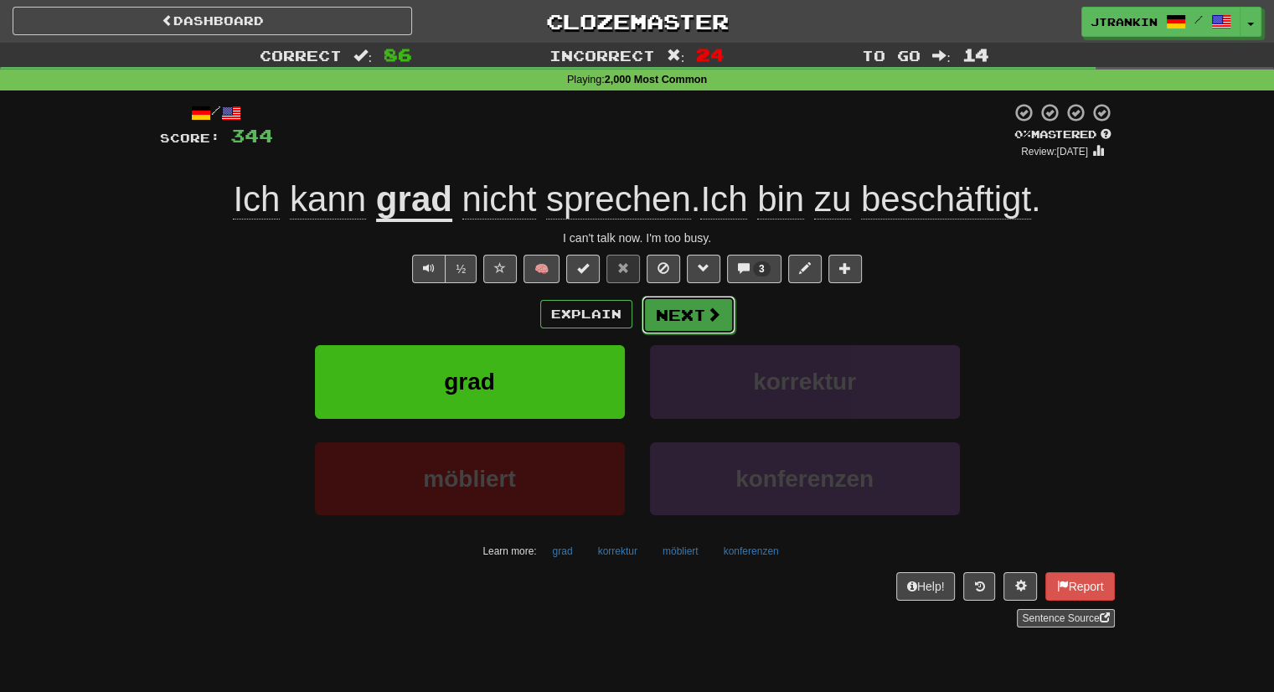
click at [715, 316] on span at bounding box center [713, 314] width 15 height 15
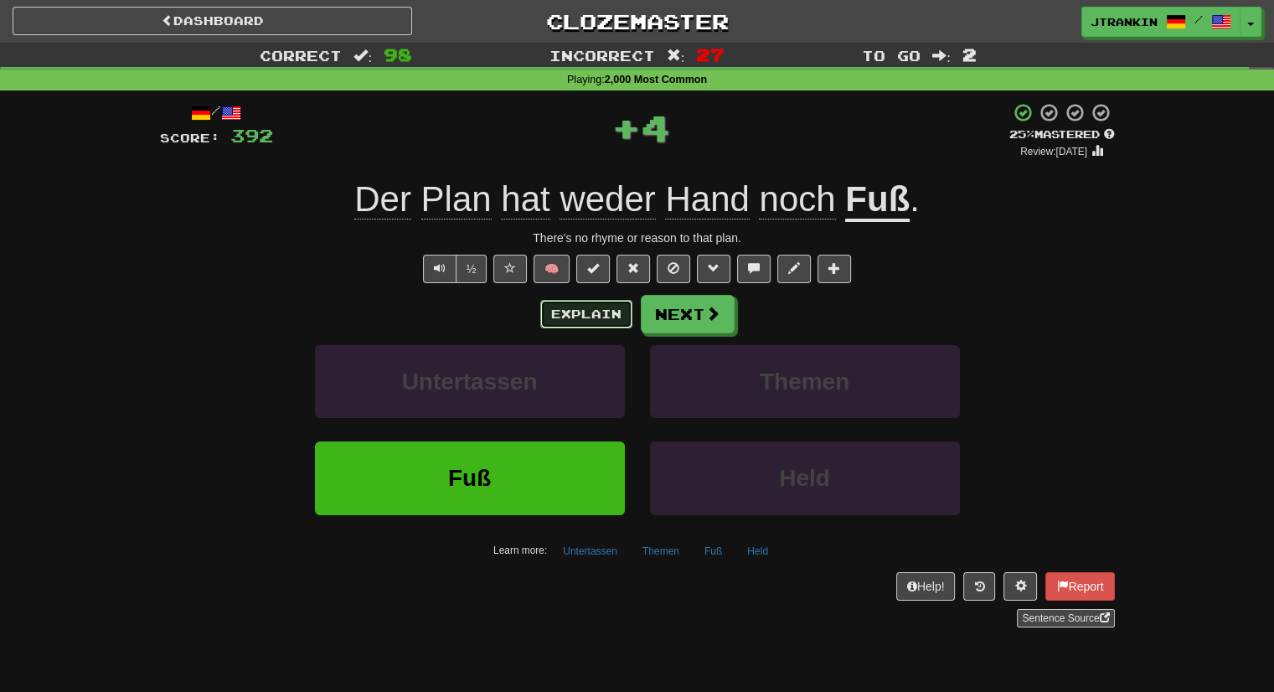
click at [603, 306] on button "Explain" at bounding box center [586, 314] width 92 height 28
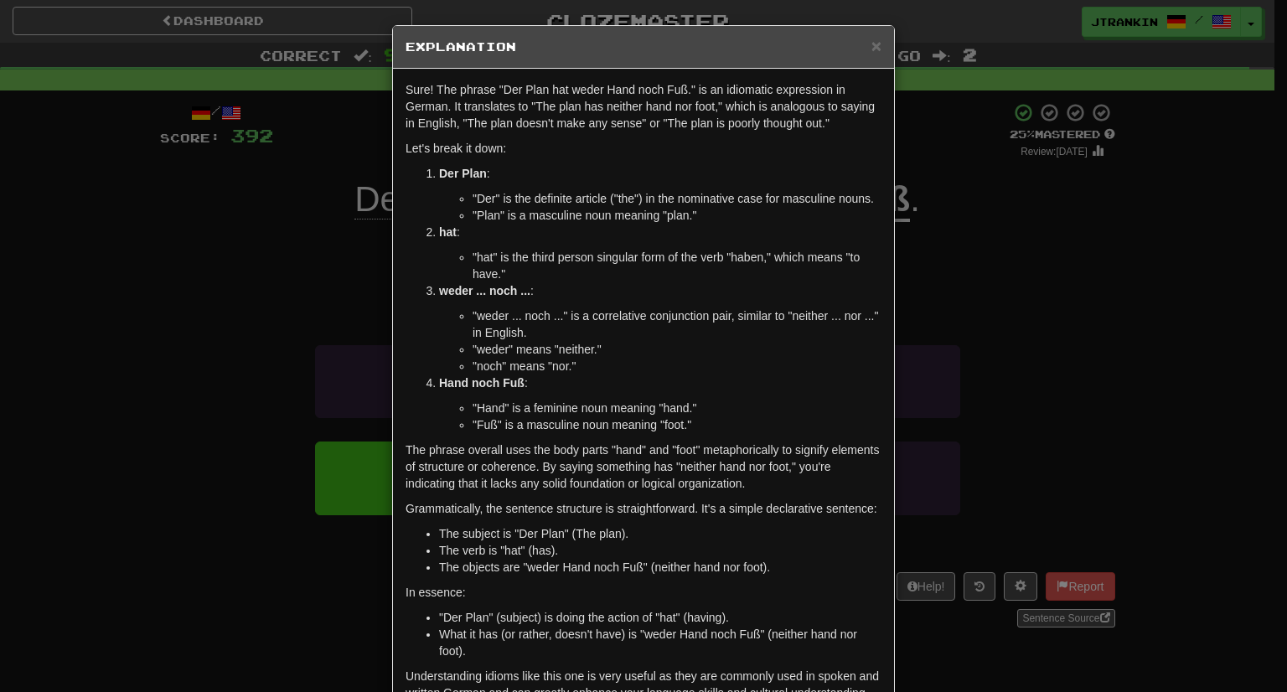
click at [1035, 278] on div "× Explanation Sure! The phrase "Der Plan hat weder Hand noch Fuß." is an idioma…" at bounding box center [643, 346] width 1287 height 692
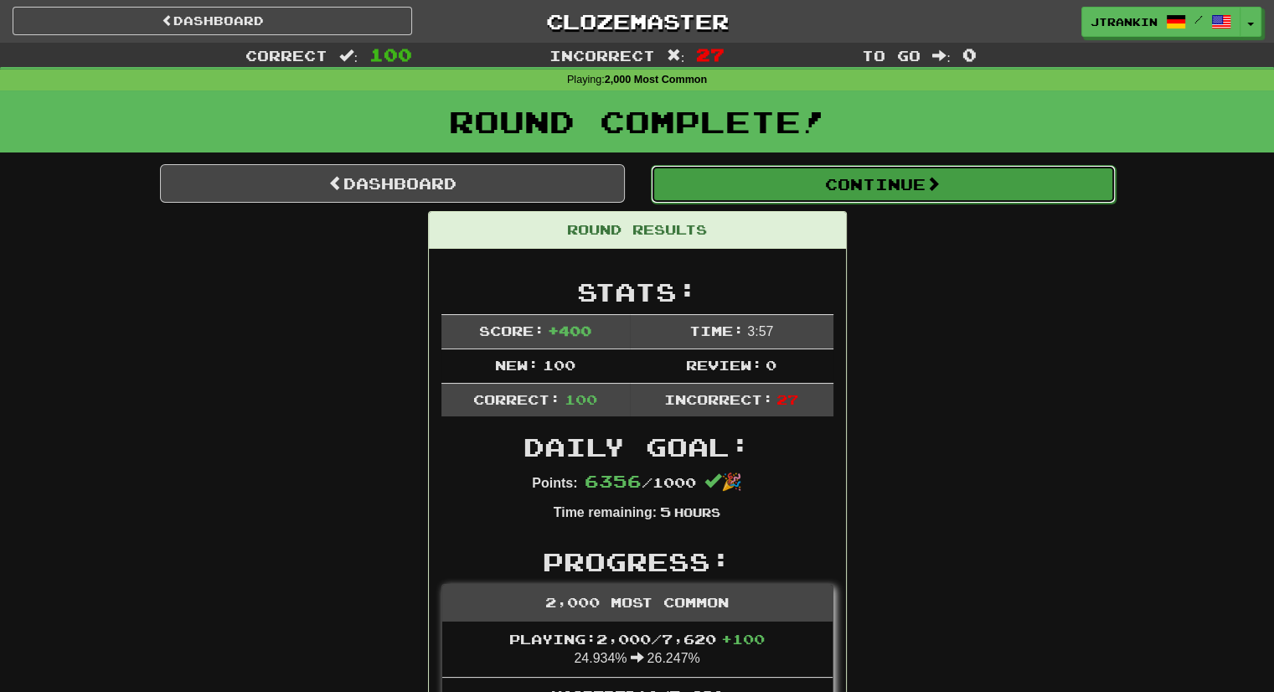
click at [935, 182] on span at bounding box center [933, 183] width 15 height 15
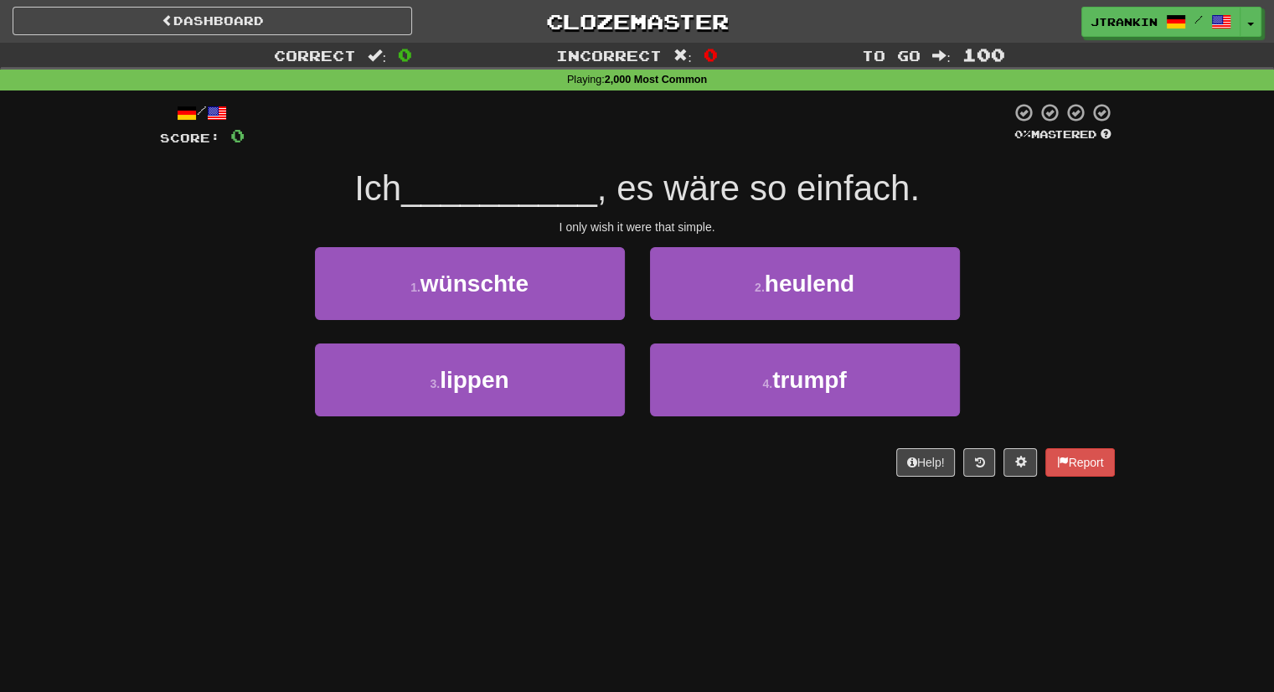
click at [1112, 267] on div "1 . wünschte 2 . heulend" at bounding box center [637, 295] width 1005 height 96
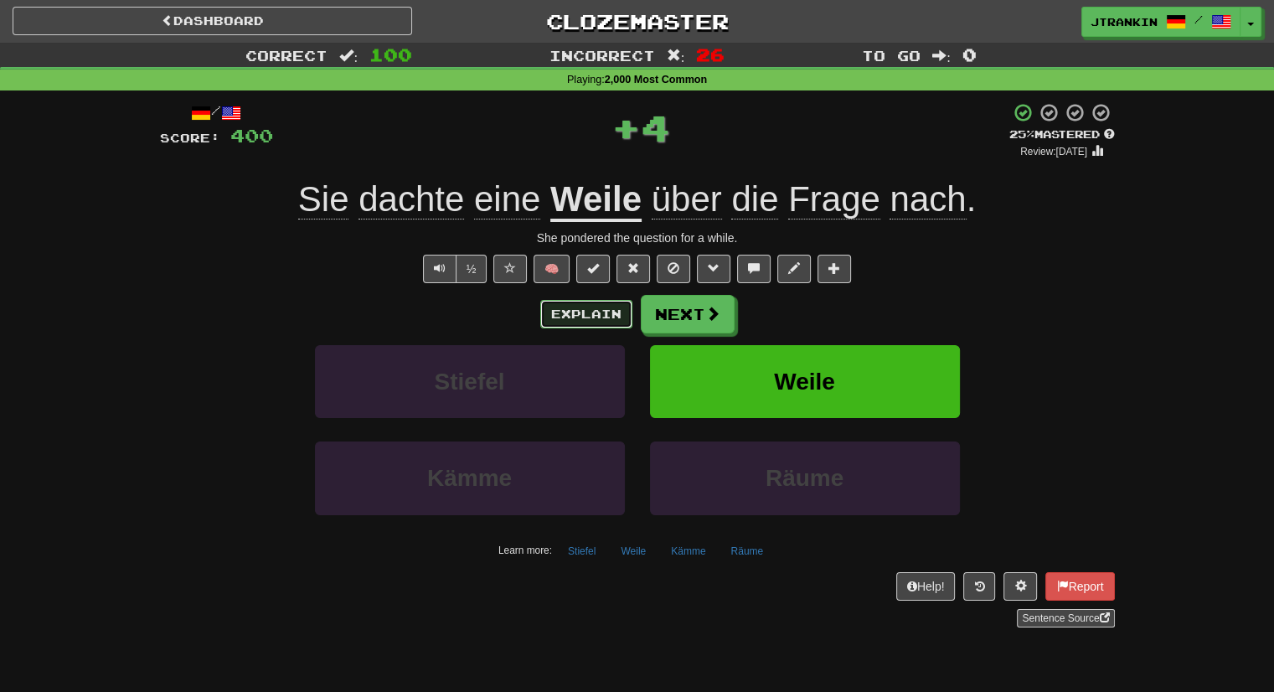
click at [570, 312] on button "Explain" at bounding box center [586, 314] width 92 height 28
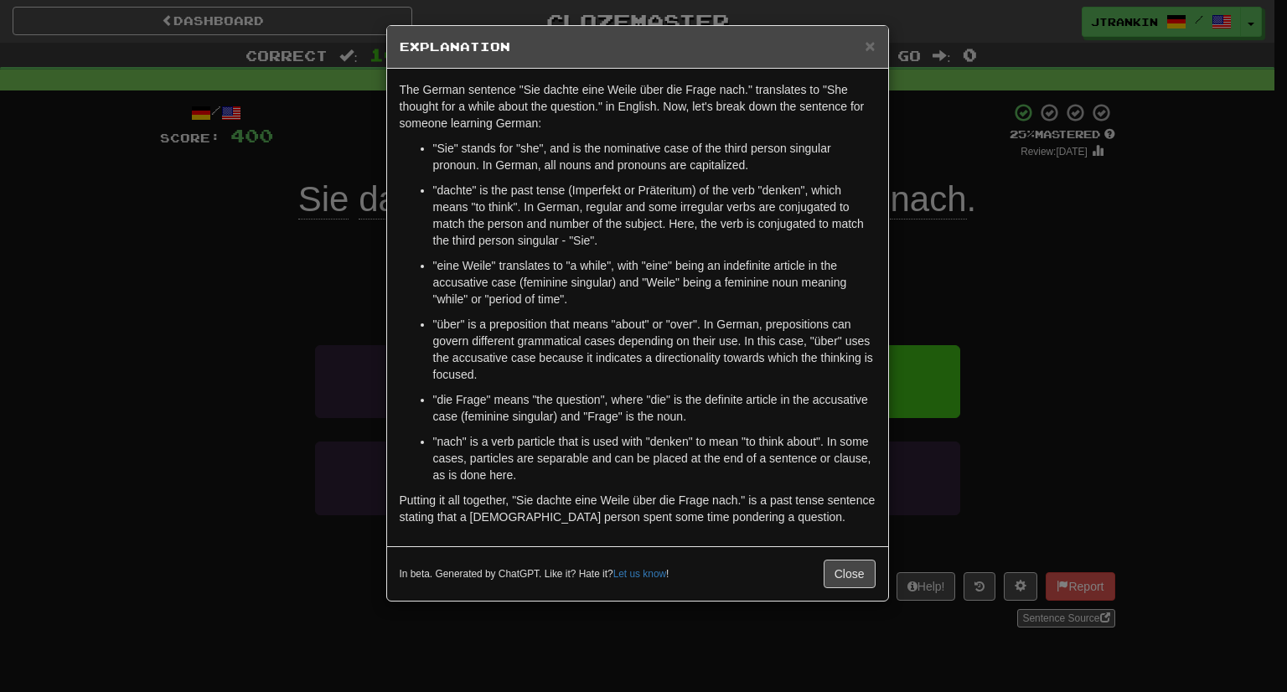
click at [1092, 335] on div "× Explanation The German sentence "Sie dachte eine Weile über die Frage nach." …" at bounding box center [643, 346] width 1287 height 692
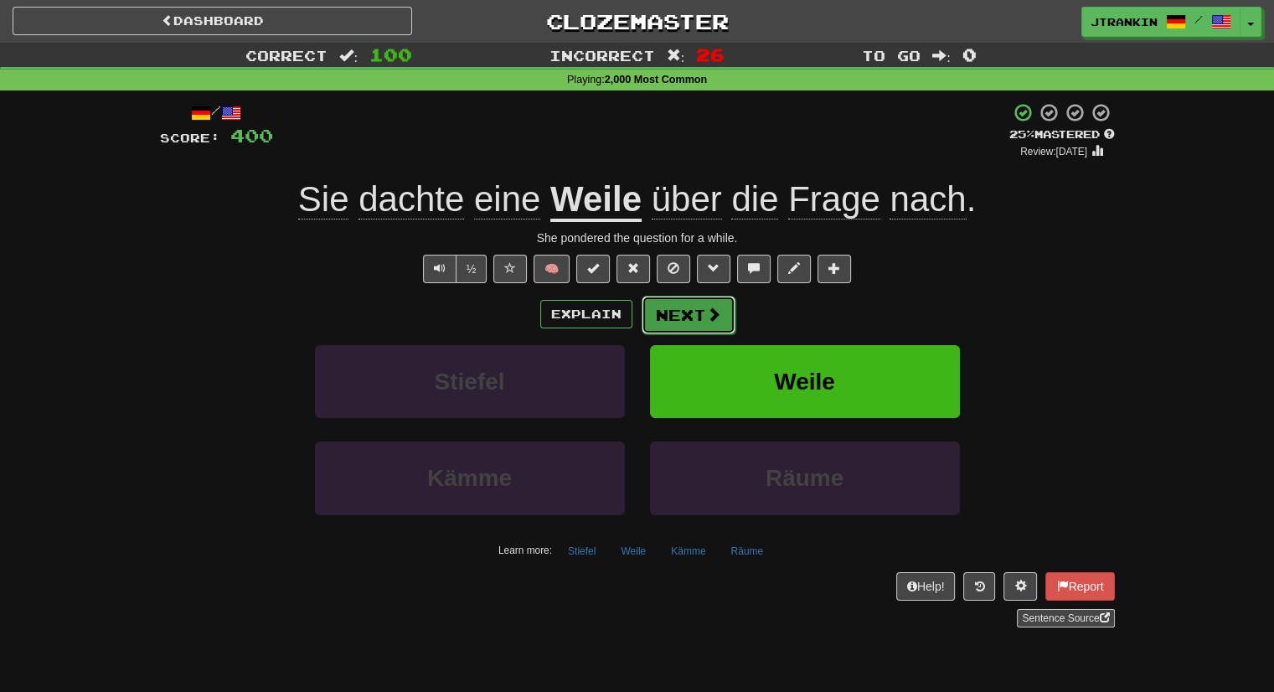
click at [702, 323] on button "Next" at bounding box center [689, 315] width 94 height 39
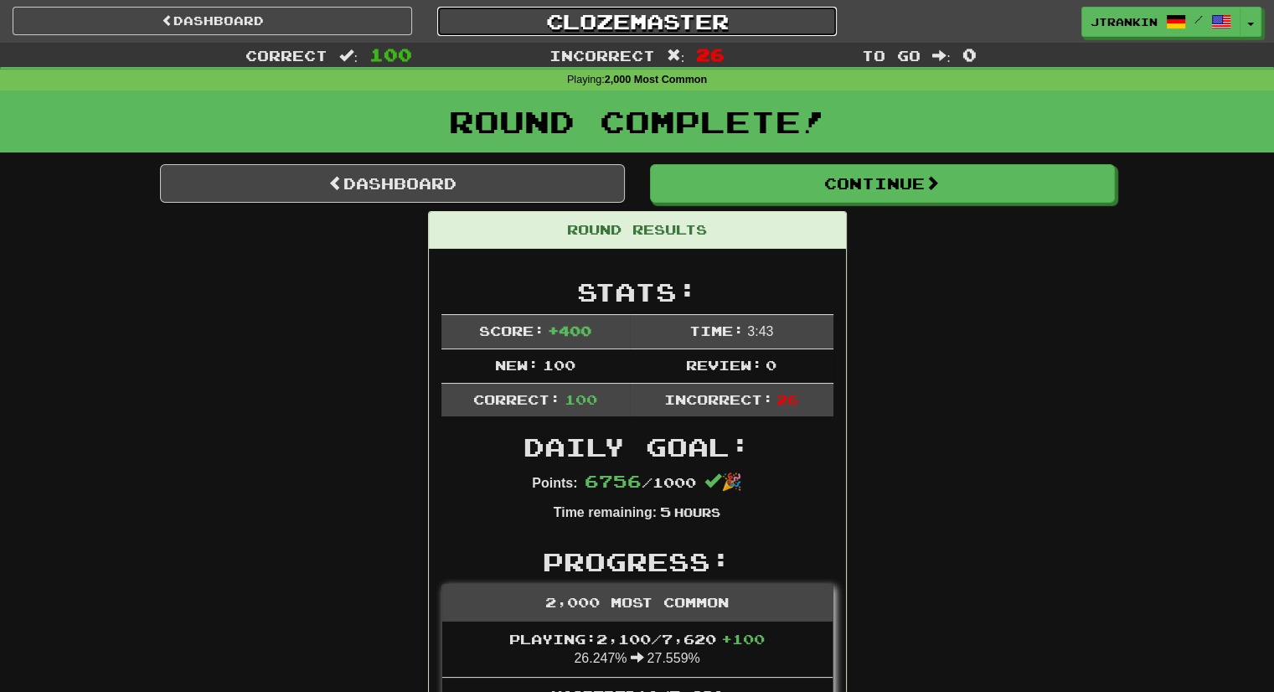
click at [637, 28] on link "Clozemaster" at bounding box center [637, 21] width 400 height 29
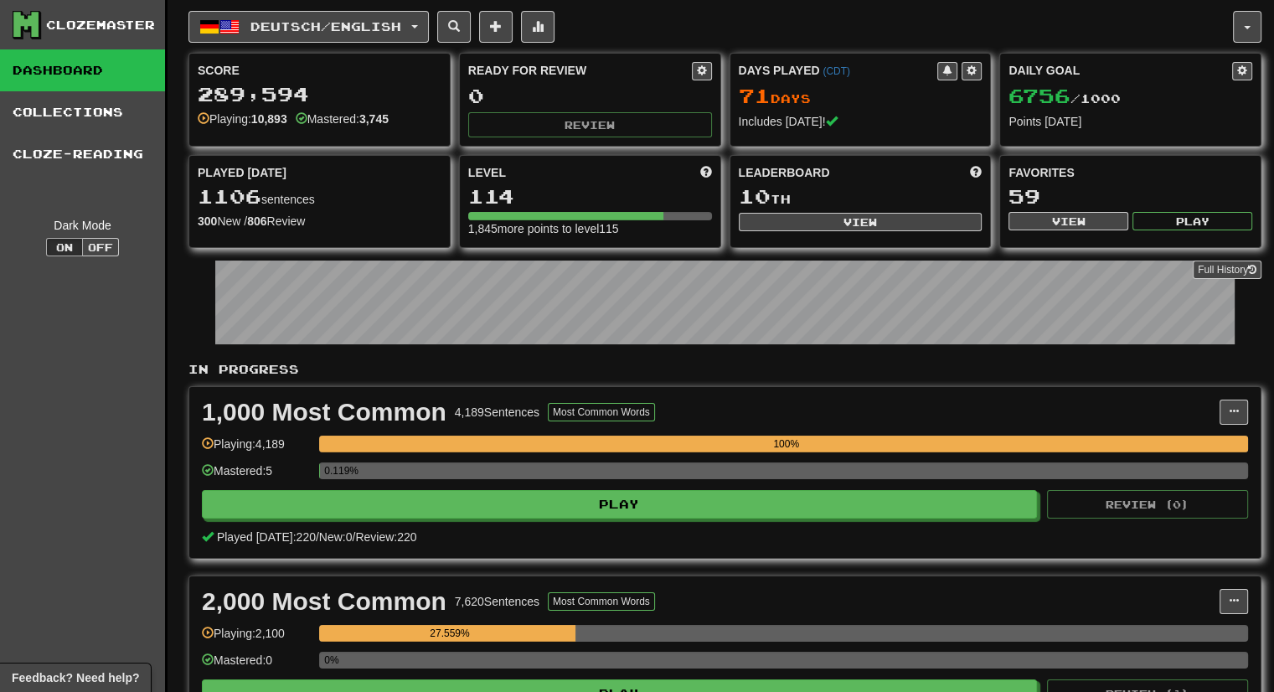
click at [836, 204] on div "10 th" at bounding box center [861, 197] width 244 height 22
click at [1200, 261] on link "Full History" at bounding box center [1227, 270] width 69 height 18
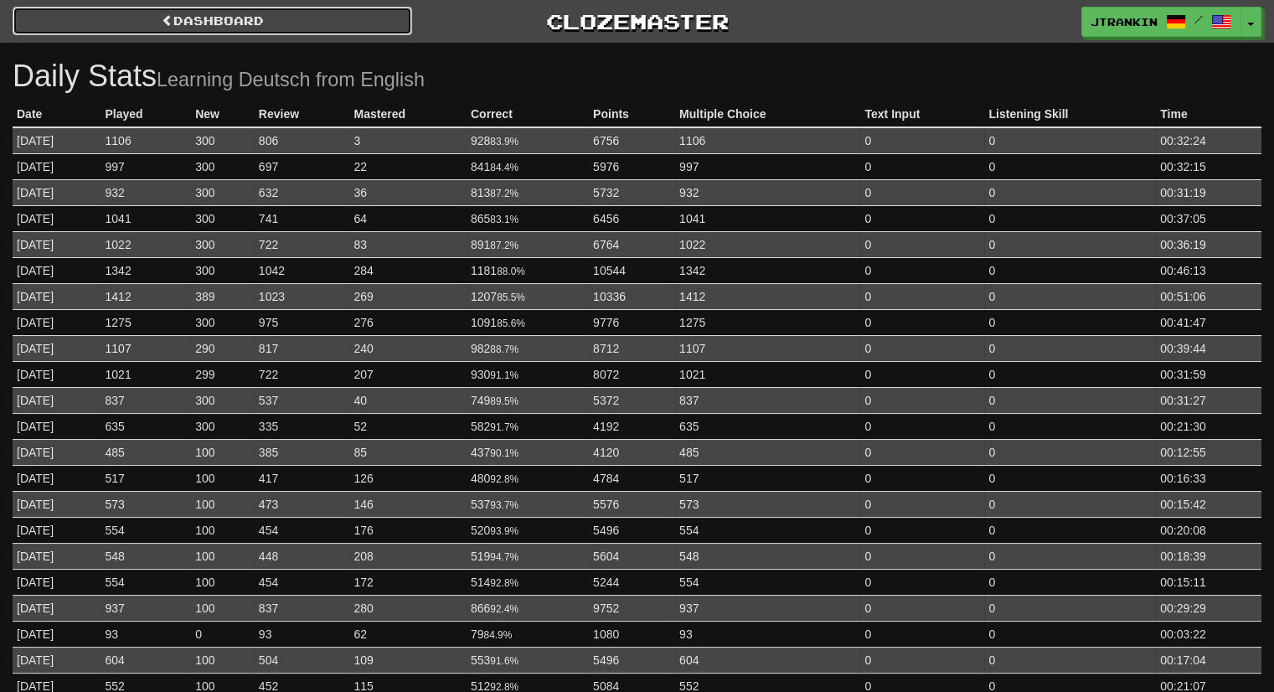
click at [331, 24] on link "Dashboard" at bounding box center [213, 21] width 400 height 28
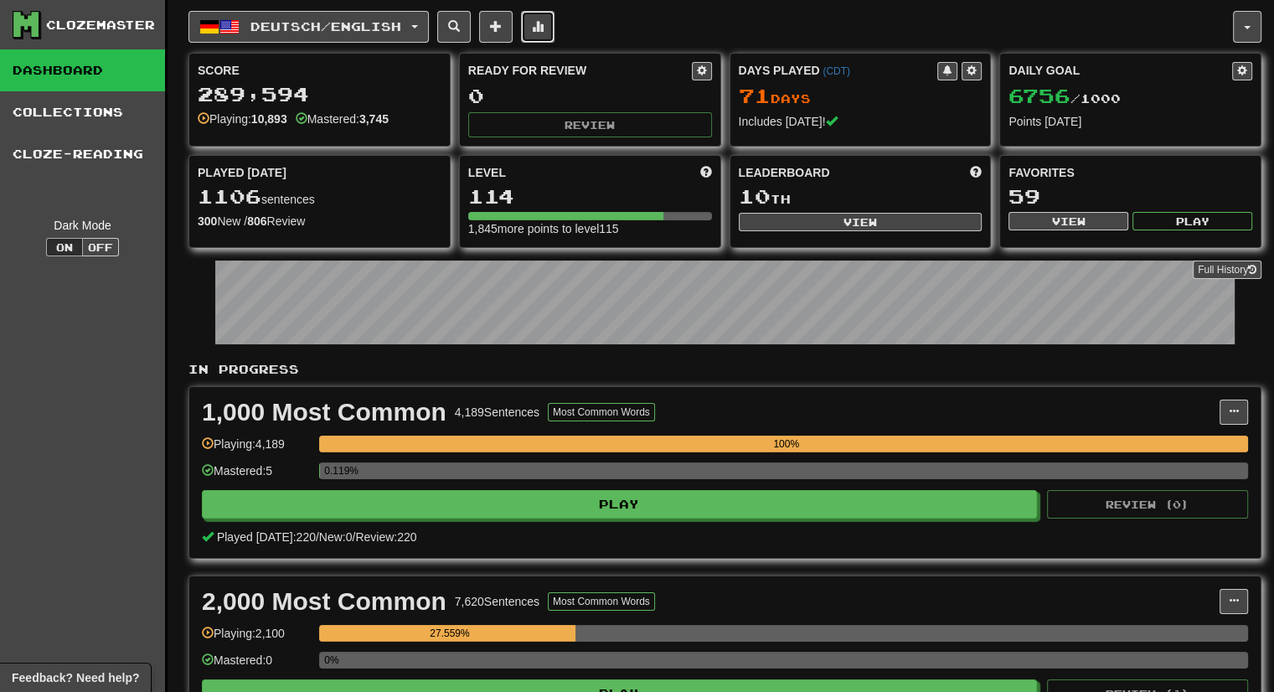
click at [555, 36] on button at bounding box center [538, 27] width 34 height 32
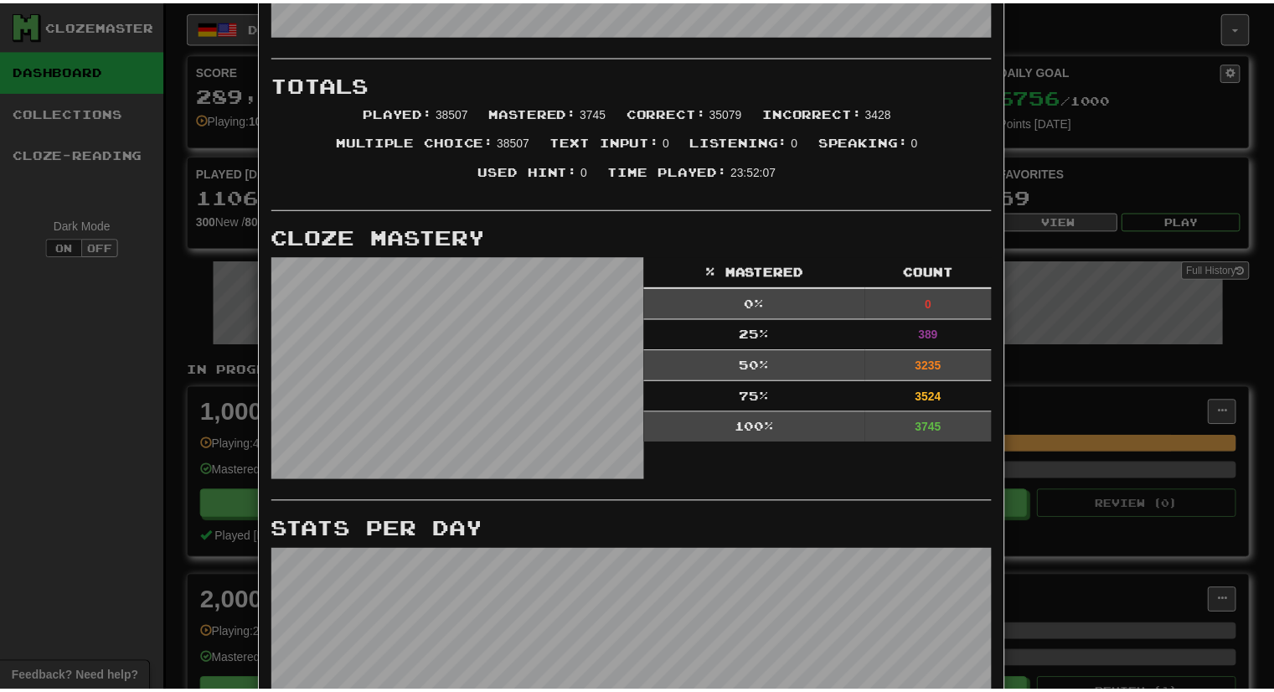
scroll to position [337, 0]
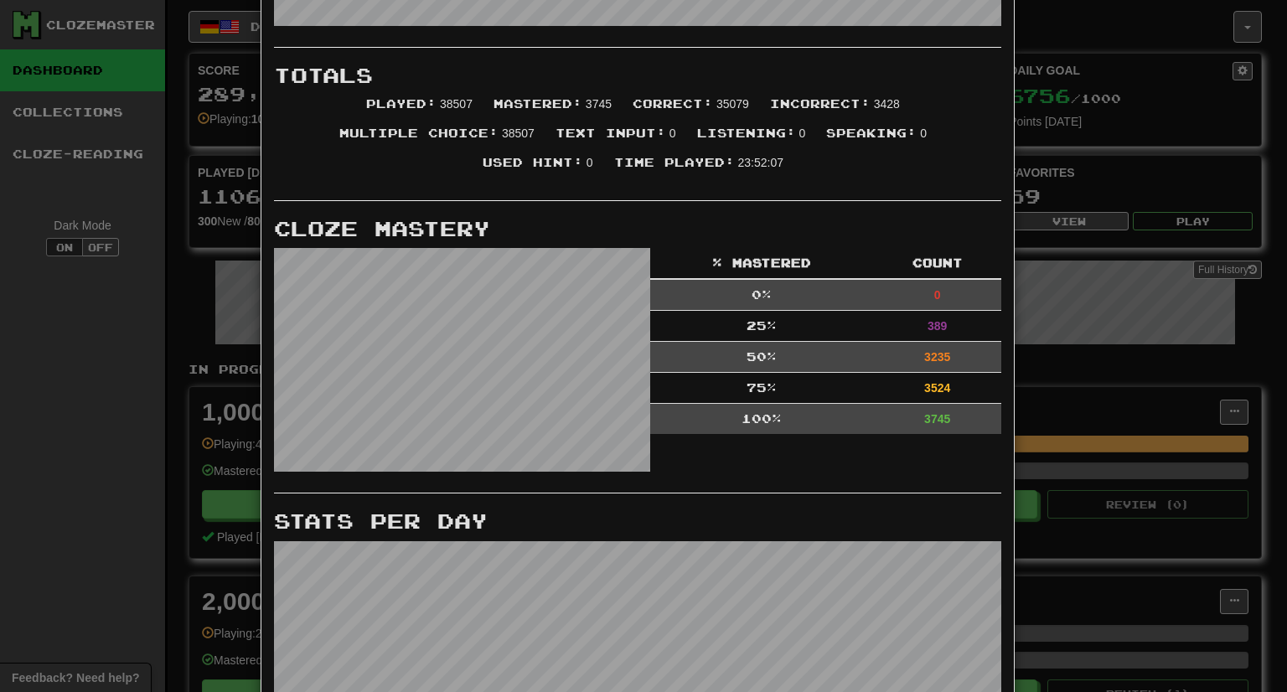
click at [1179, 344] on div "× More Stats Review Forecast Totals Played : 38507 Mastered : 3745 Correct : 35…" at bounding box center [643, 346] width 1287 height 692
